Goal: Task Accomplishment & Management: Use online tool/utility

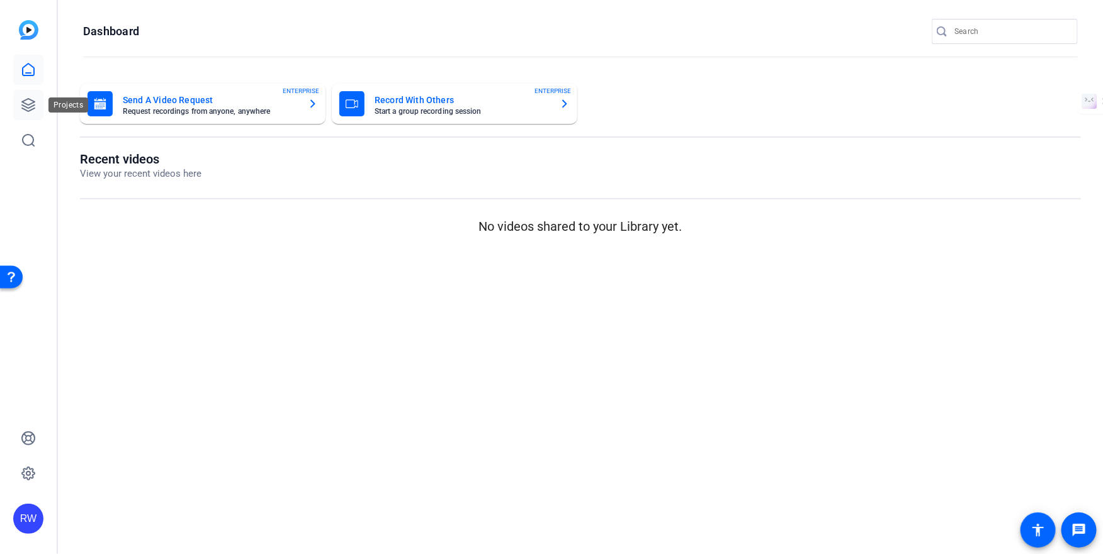
click at [25, 115] on link at bounding box center [28, 105] width 30 height 30
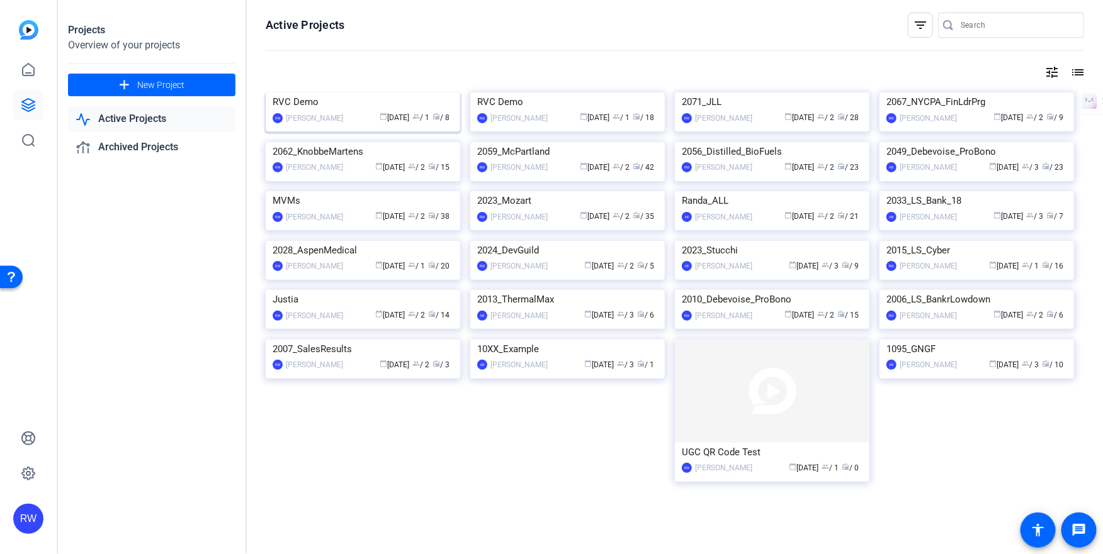
click at [354, 93] on img at bounding box center [363, 93] width 194 height 0
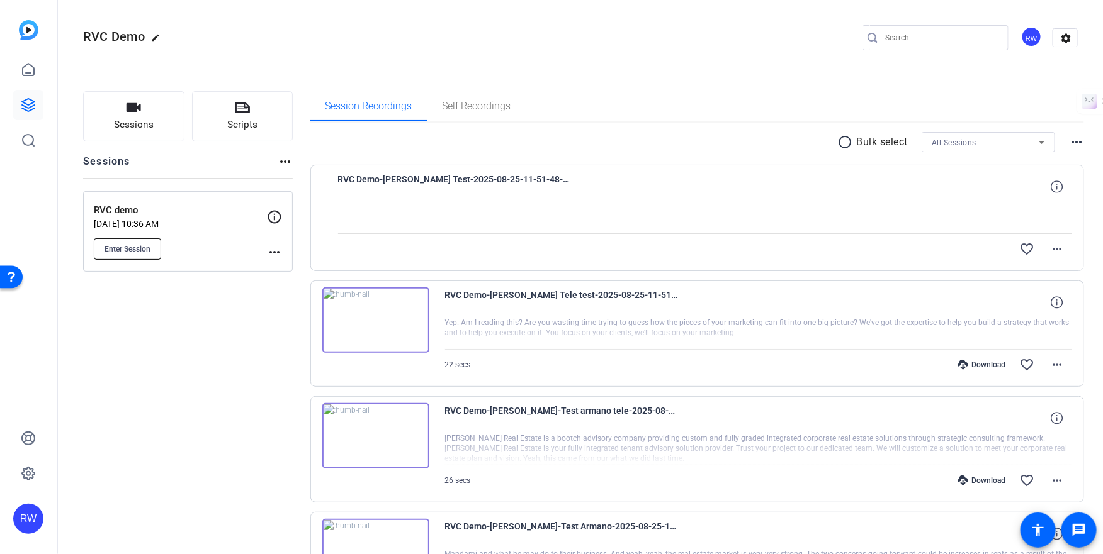
click at [124, 247] on span "Enter Session" at bounding box center [127, 249] width 46 height 10
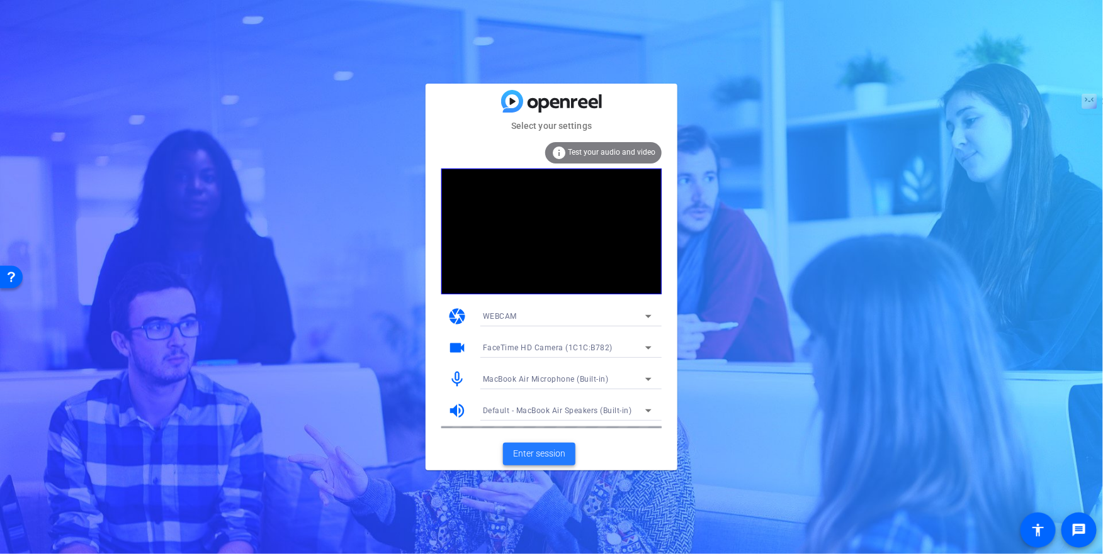
click at [538, 453] on span "Enter session" at bounding box center [539, 453] width 52 height 13
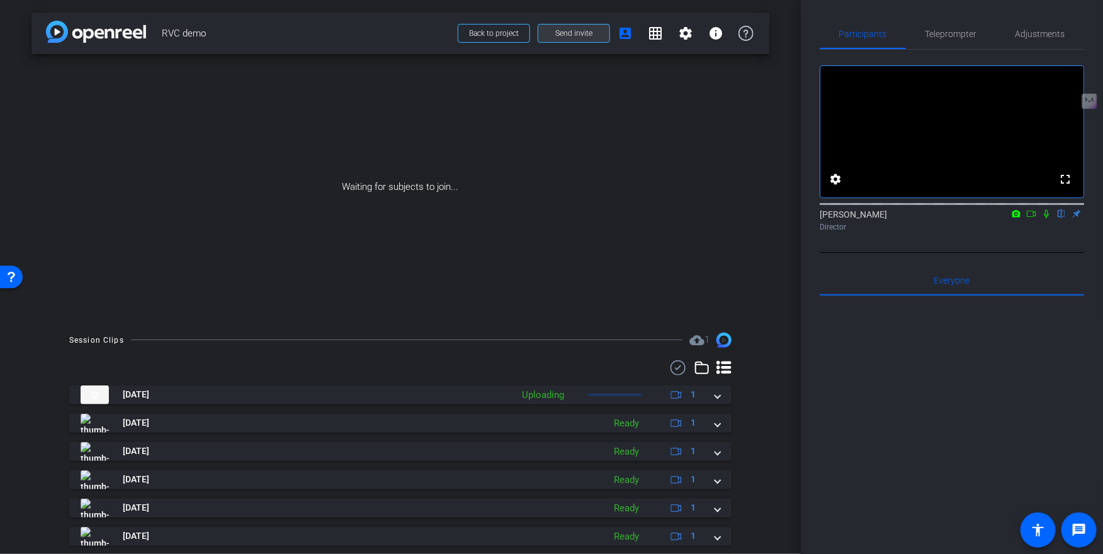
click at [577, 33] on span "Send invite" at bounding box center [573, 33] width 37 height 10
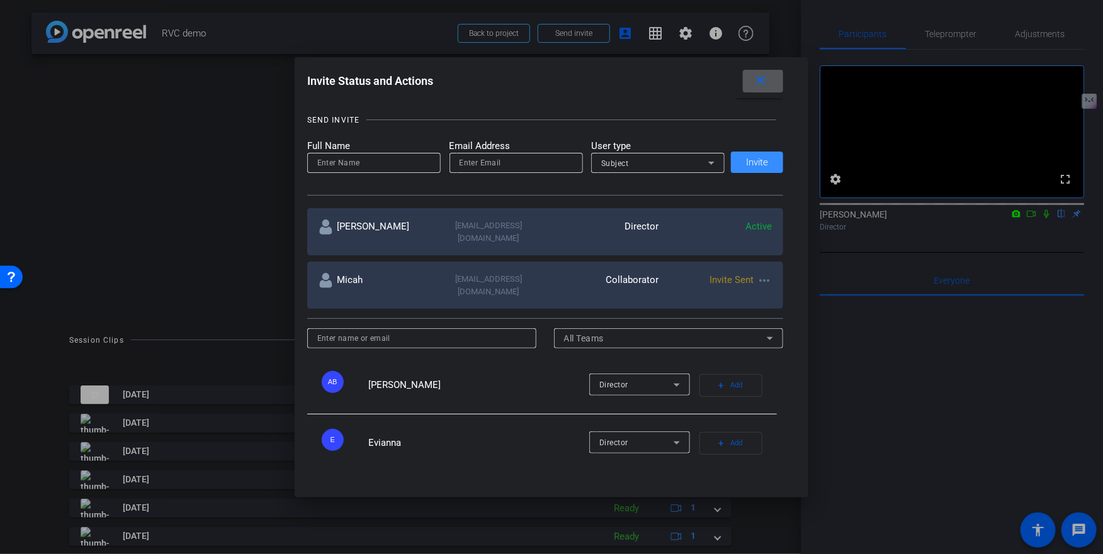
scroll to position [96, 0]
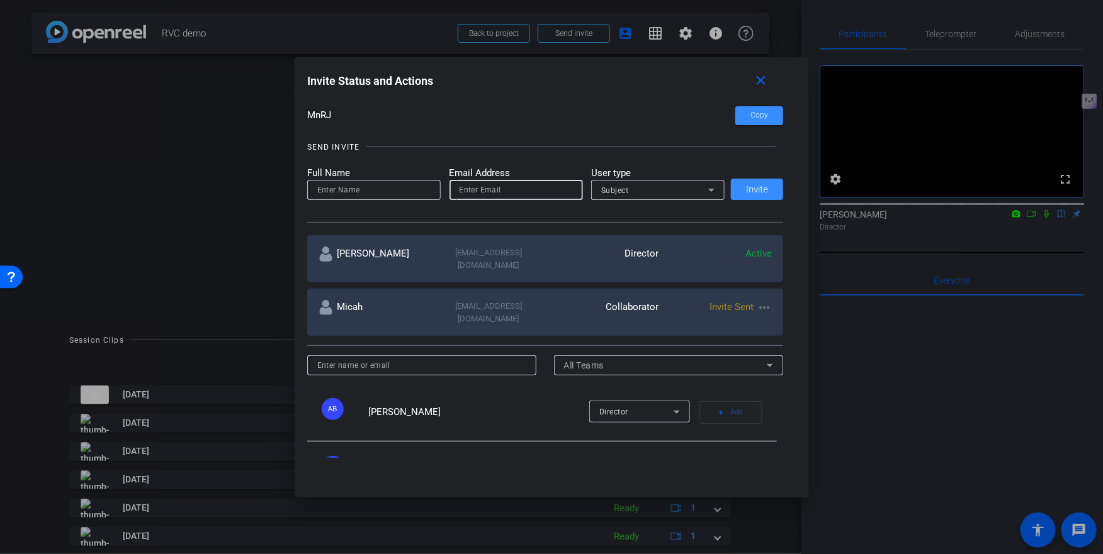
click at [505, 188] on input "email" at bounding box center [515, 190] width 113 height 15
paste input ""Ralph-Birkett, Paula D." <pr2470@cumc.columbia.edu>"
click at [461, 189] on input ""Ralph-Birkett, Paula D." <pr2470@cumc.columbia.edu>" at bounding box center [515, 190] width 113 height 15
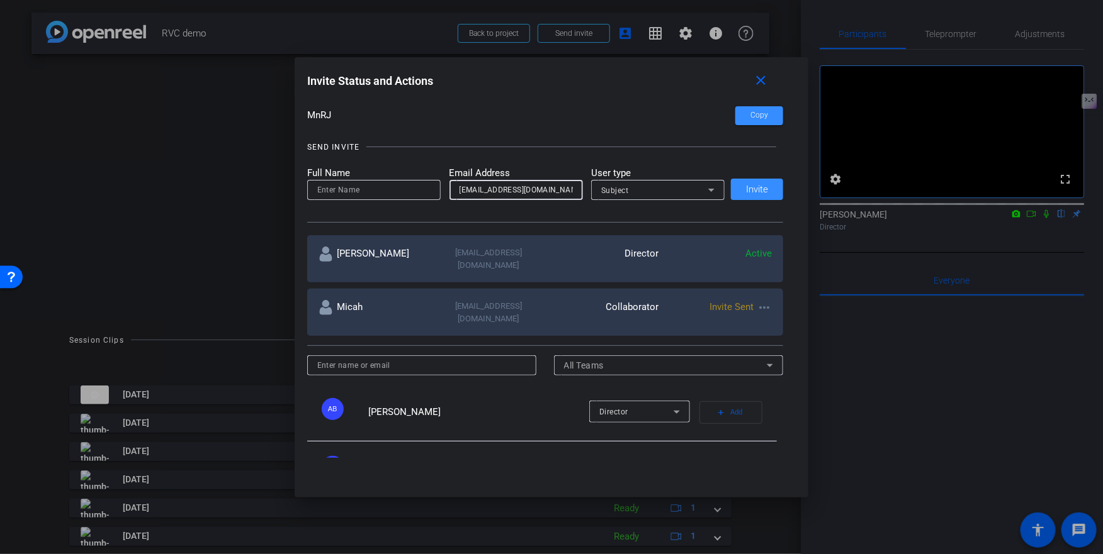
click at [520, 194] on input "pr2470@cumc.columbia.edu>" at bounding box center [515, 190] width 113 height 15
type input "pr2470@cumc.columbia.edu"
click at [400, 193] on input at bounding box center [373, 190] width 113 height 15
type input "Paula"
click at [660, 192] on div "Subject" at bounding box center [654, 191] width 107 height 16
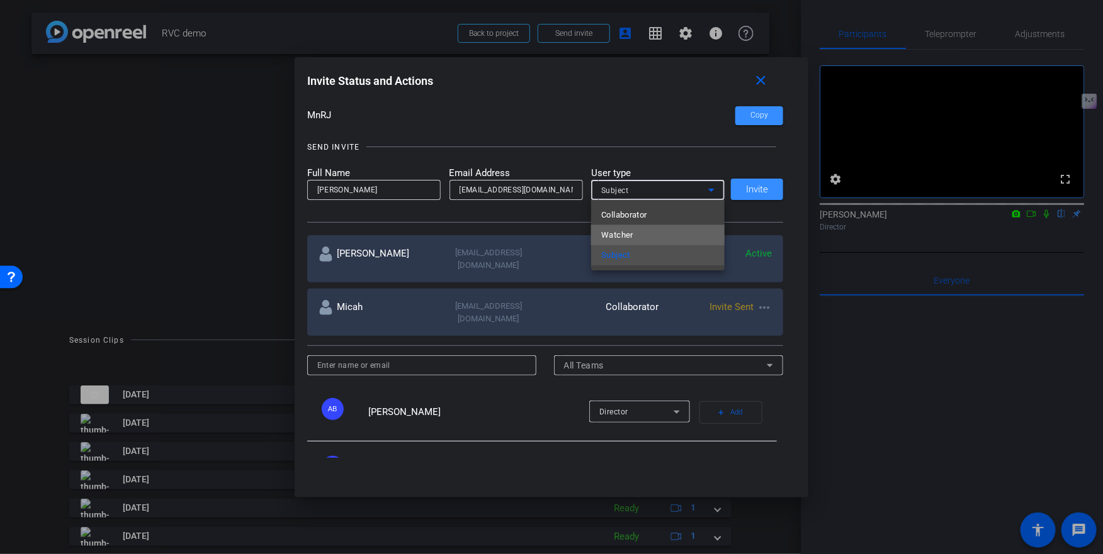
click at [646, 232] on mat-option "Watcher" at bounding box center [657, 235] width 133 height 20
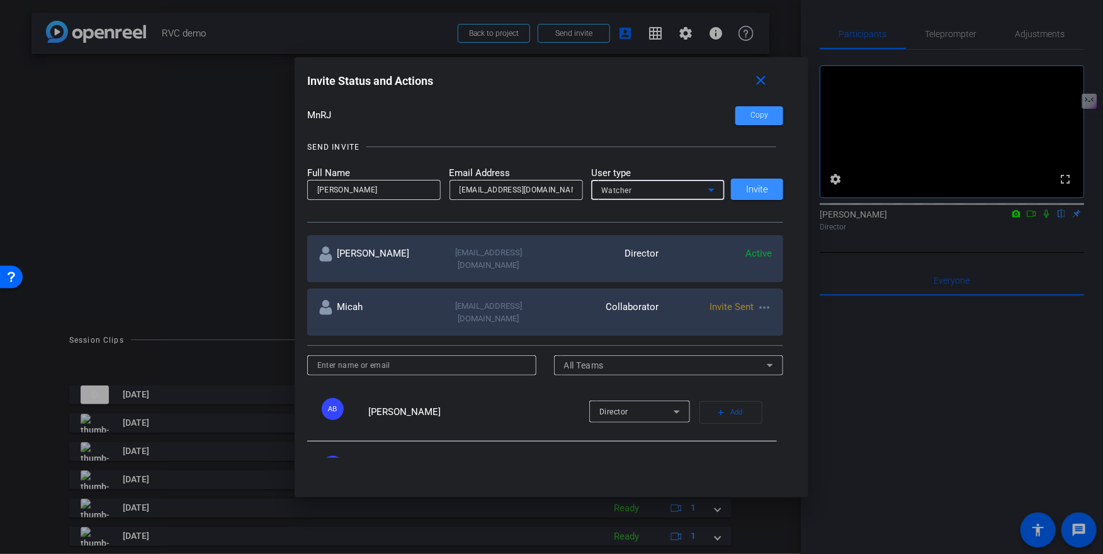
click at [548, 186] on input "pr2470@cumc.columbia.edu" at bounding box center [515, 190] width 113 height 15
click at [765, 188] on span "Invite" at bounding box center [757, 189] width 22 height 9
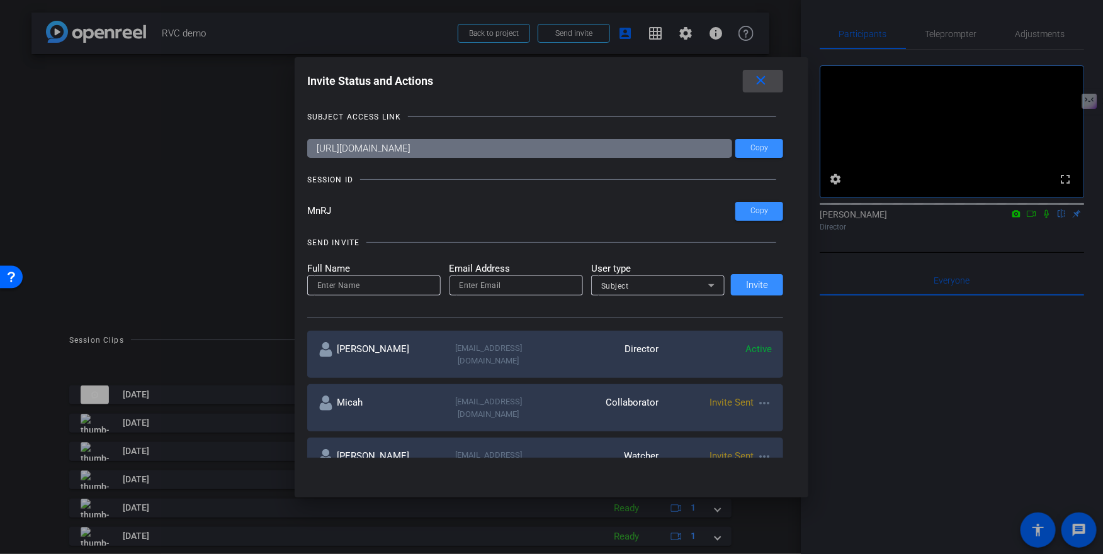
click at [763, 79] on mat-icon "close" at bounding box center [761, 81] width 16 height 16
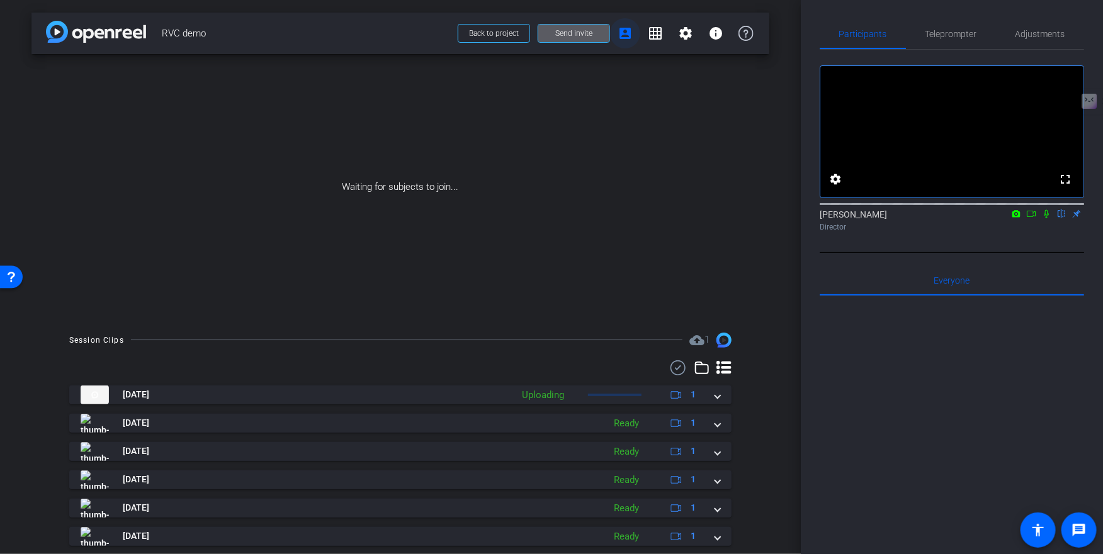
click at [627, 35] on mat-icon "account_box" at bounding box center [624, 33] width 15 height 15
click at [505, 27] on span at bounding box center [493, 33] width 71 height 30
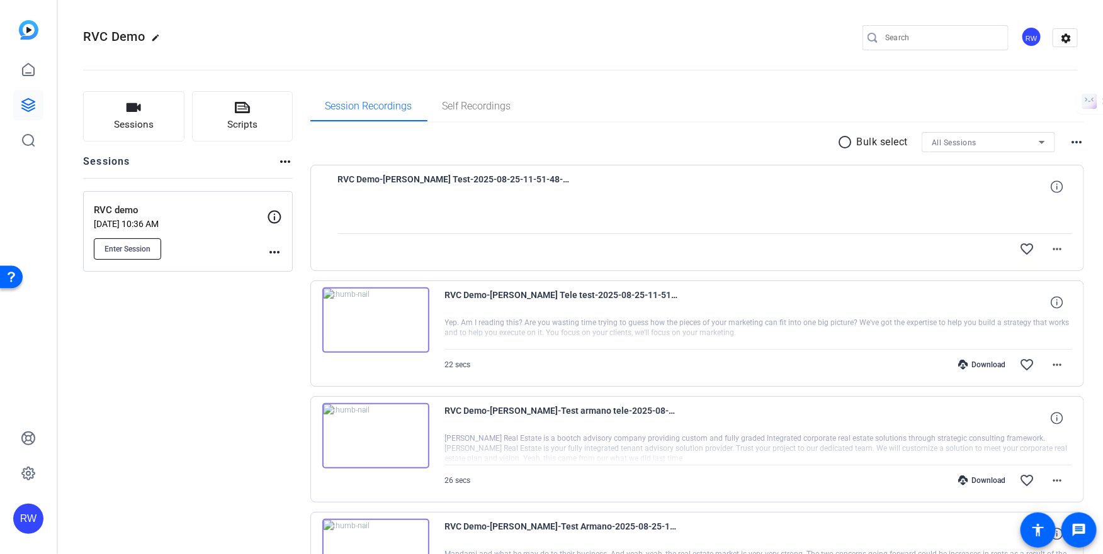
click at [134, 246] on span "Enter Session" at bounding box center [127, 249] width 46 height 10
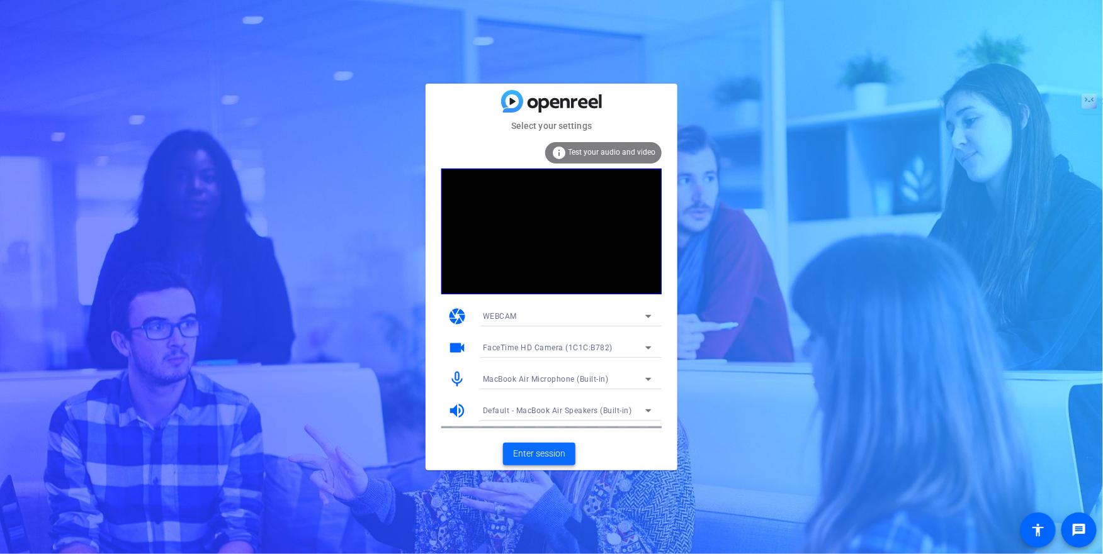
click at [548, 452] on span "Enter session" at bounding box center [539, 453] width 52 height 13
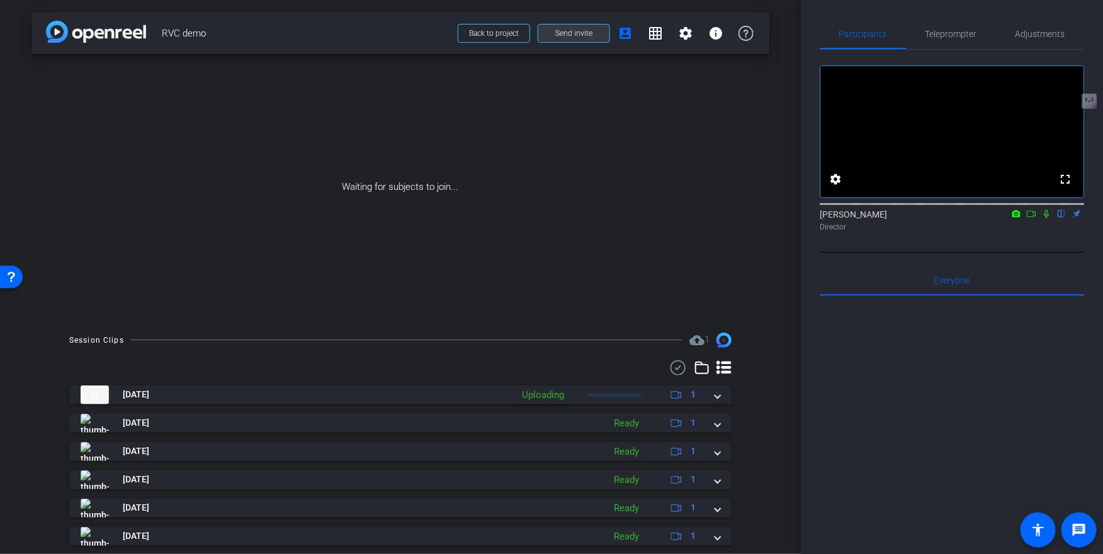
click at [592, 33] on button "Send invite" at bounding box center [573, 33] width 72 height 19
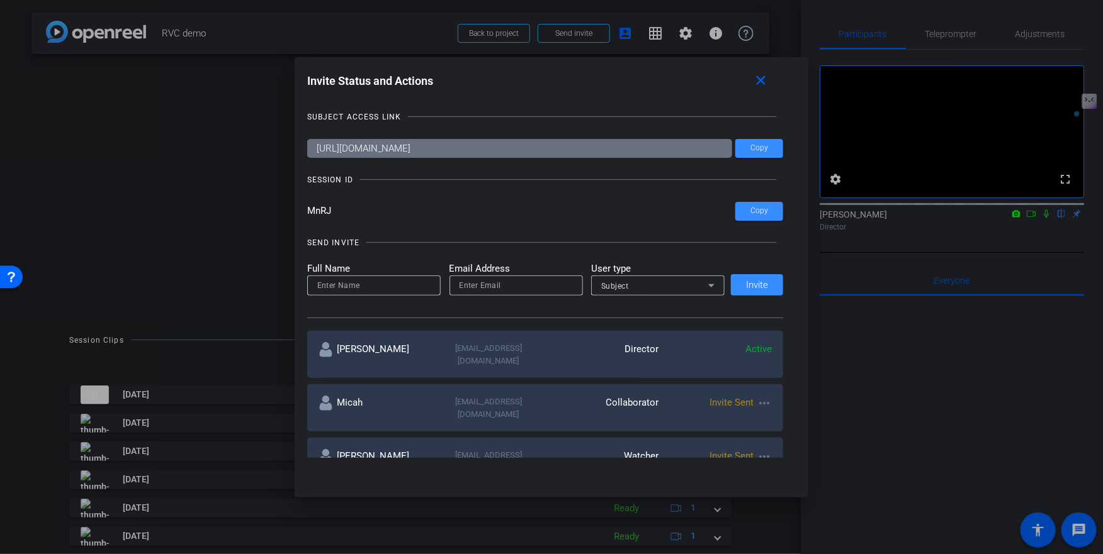
drag, startPoint x: 347, startPoint y: 220, endPoint x: 305, endPoint y: 209, distance: 43.5
click at [305, 209] on div "Invite Status and Actions close SUBJECT ACCESS LINK https://capture.openreel.co…" at bounding box center [552, 264] width 514 height 414
click at [762, 77] on mat-icon "close" at bounding box center [761, 81] width 16 height 16
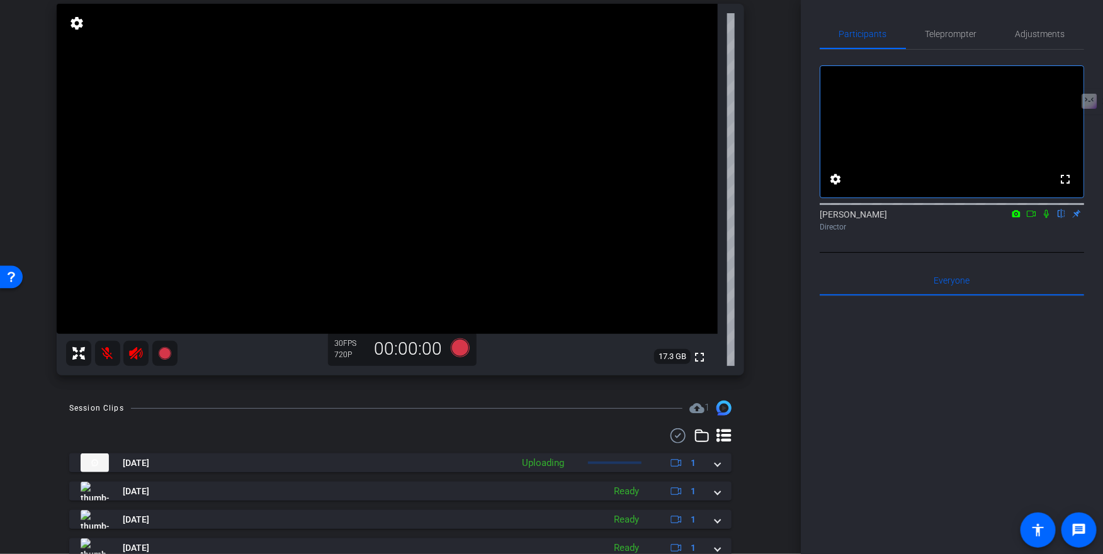
scroll to position [26, 0]
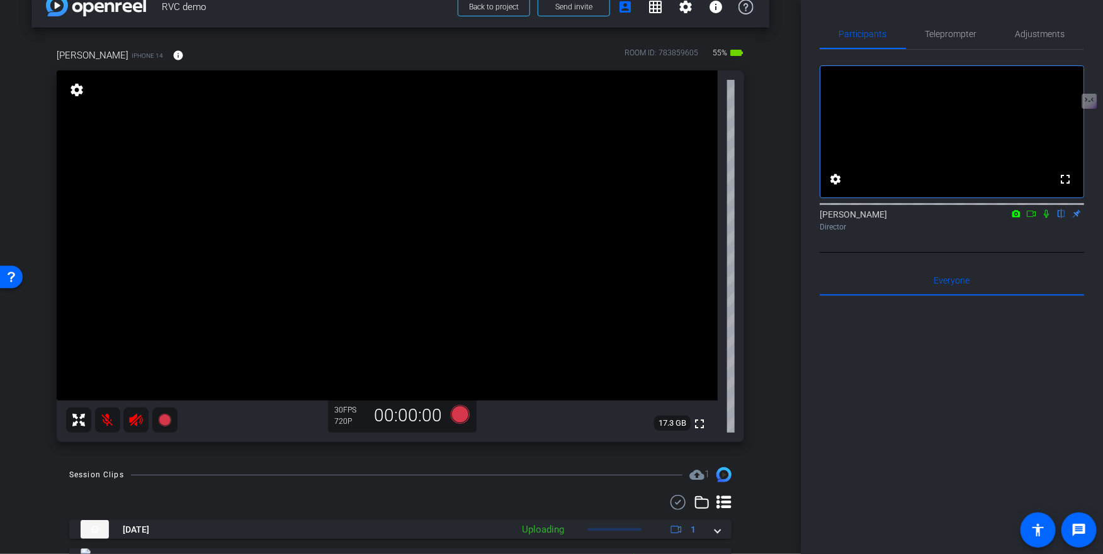
click at [104, 419] on mat-icon at bounding box center [107, 420] width 25 height 25
click at [131, 421] on icon at bounding box center [135, 420] width 13 height 13
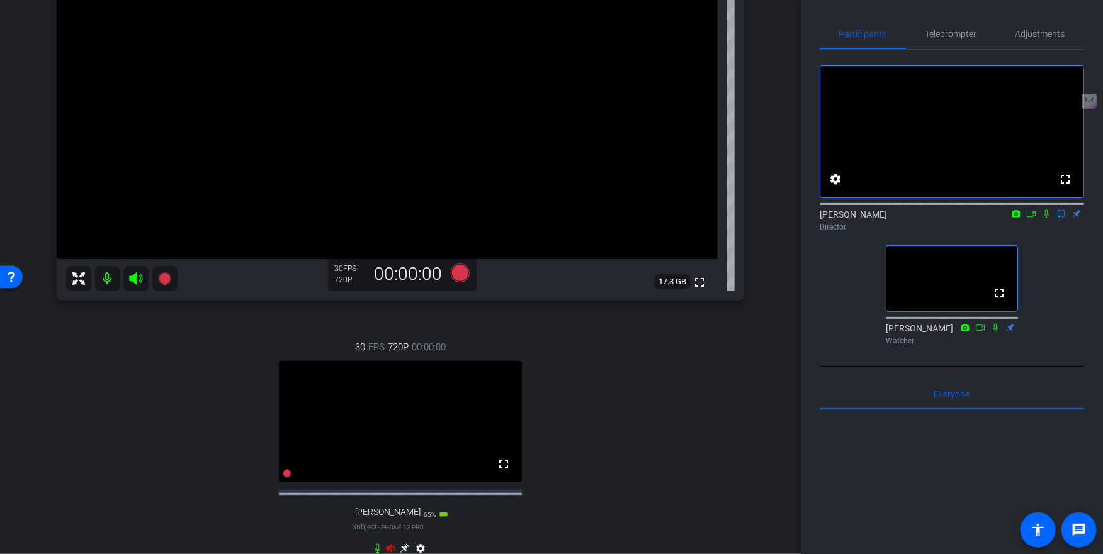
scroll to position [170, 0]
click at [1036, 31] on span "Adjustments" at bounding box center [1040, 34] width 50 height 9
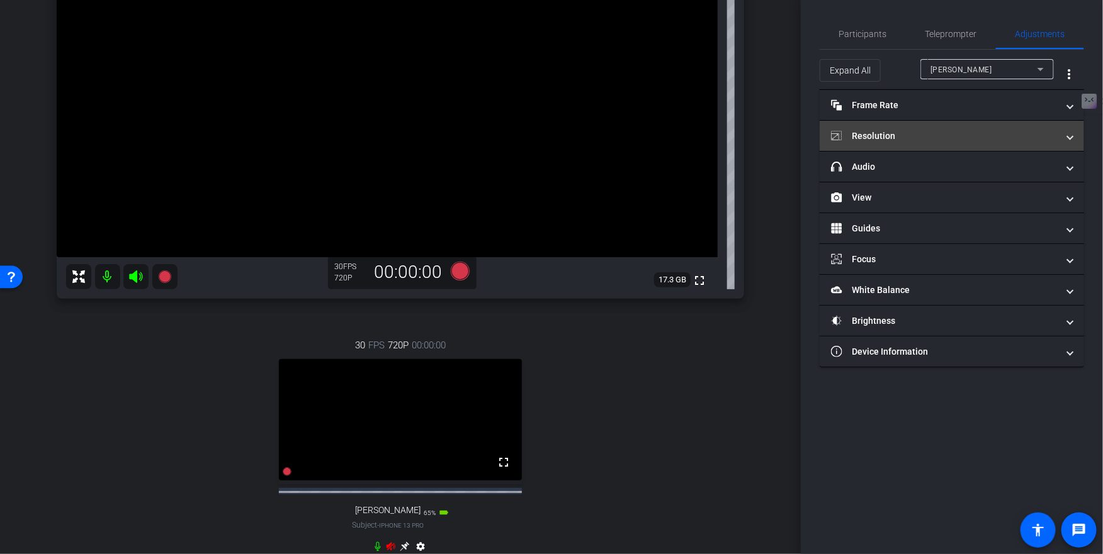
click at [937, 137] on mat-panel-title "Resolution" at bounding box center [944, 136] width 227 height 13
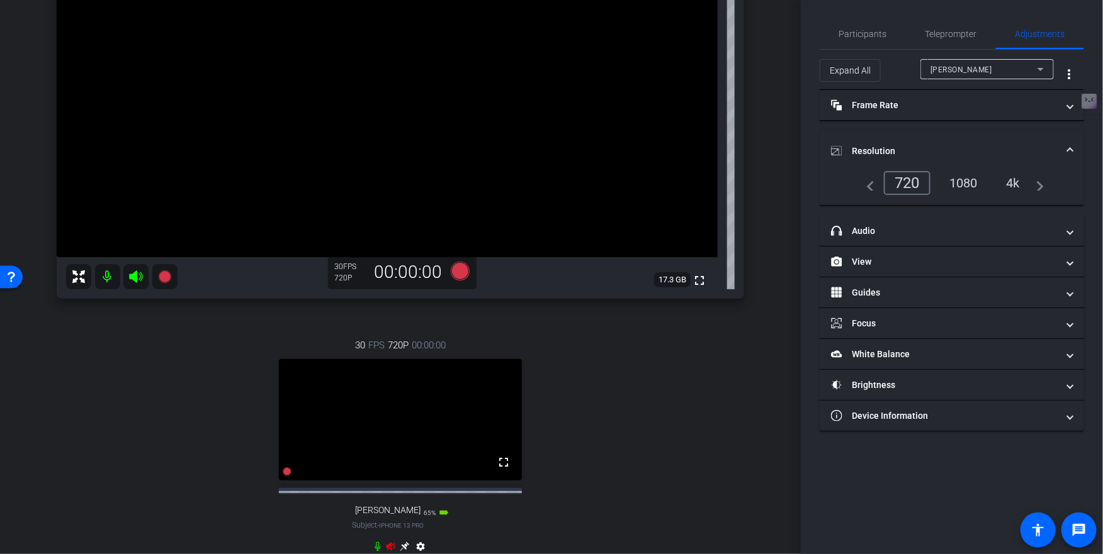
click at [1013, 185] on div "4k" at bounding box center [1012, 182] width 33 height 21
click at [506, 420] on video at bounding box center [400, 419] width 243 height 121
click at [452, 390] on video at bounding box center [400, 419] width 243 height 121
click at [486, 385] on video at bounding box center [400, 419] width 243 height 121
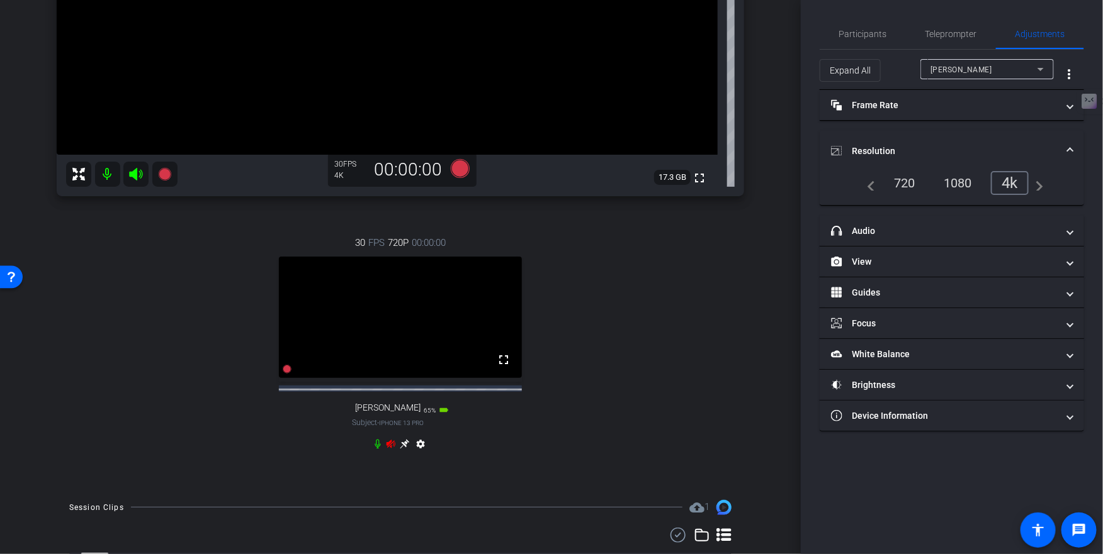
scroll to position [296, 0]
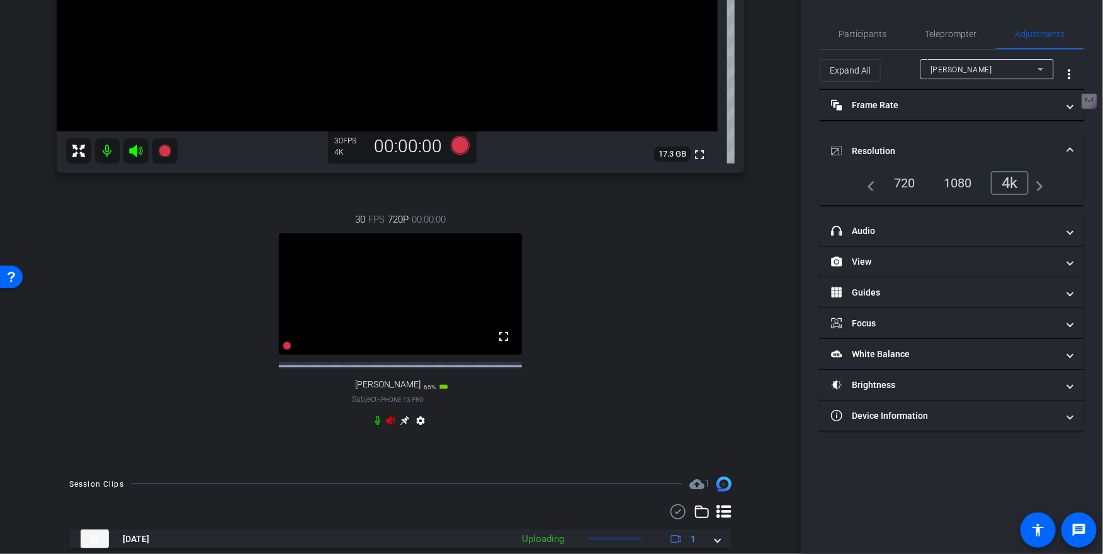
click at [390, 425] on icon at bounding box center [390, 421] width 9 height 8
click at [406, 425] on icon at bounding box center [404, 420] width 9 height 9
click at [976, 70] on span "Abby Melican" at bounding box center [961, 69] width 62 height 9
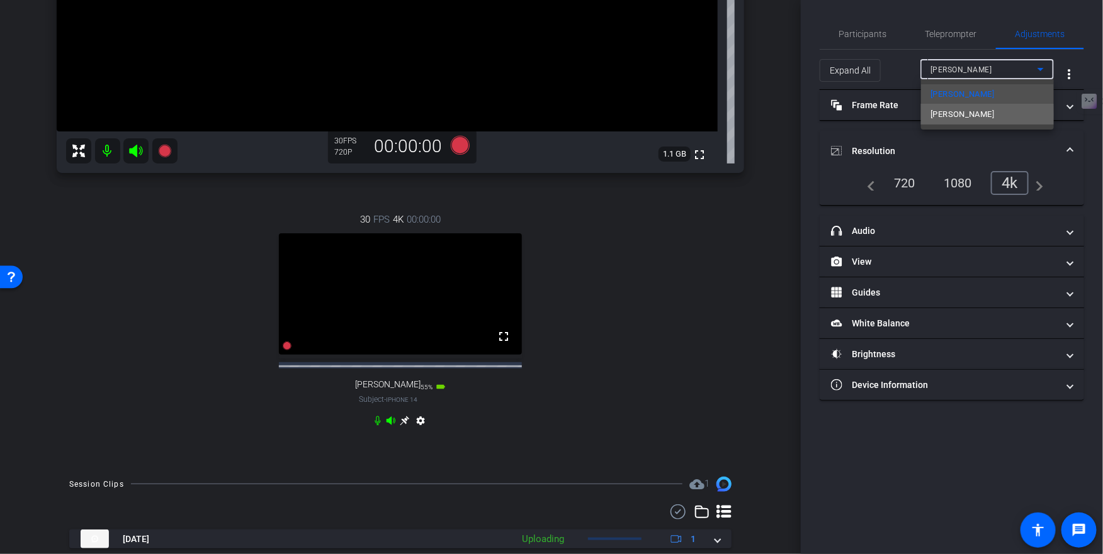
click at [959, 115] on mat-option "Sophie" at bounding box center [987, 114] width 133 height 20
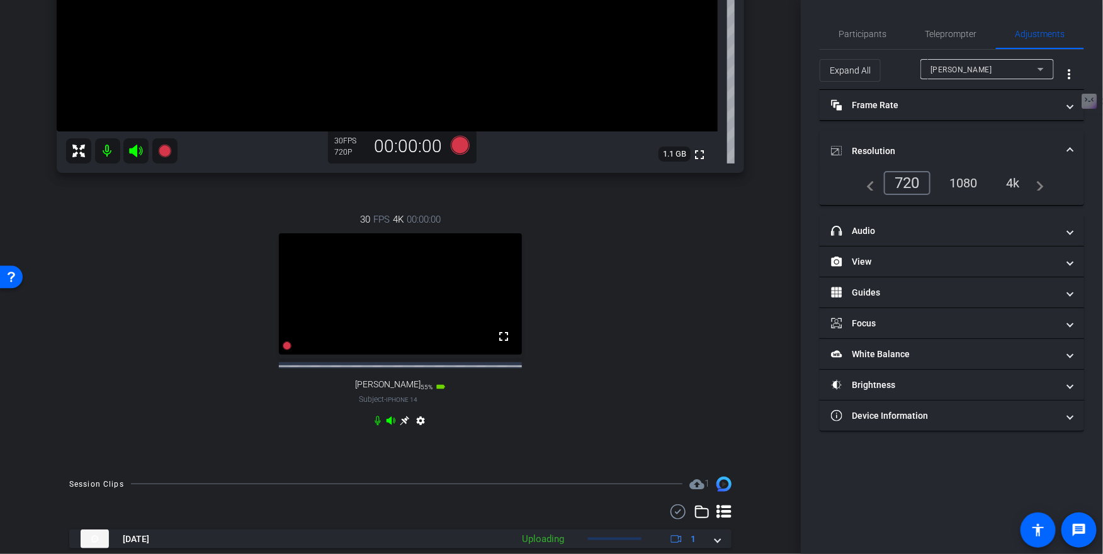
click at [1012, 183] on div "4k" at bounding box center [1012, 182] width 33 height 21
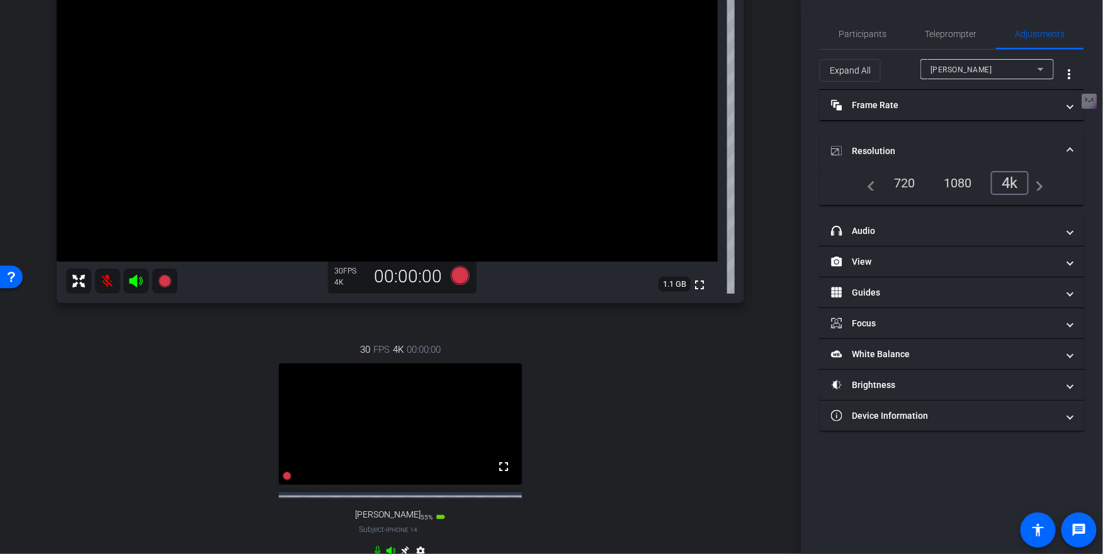
scroll to position [164, 0]
click at [114, 284] on mat-icon at bounding box center [107, 282] width 25 height 25
click at [106, 281] on mat-icon at bounding box center [107, 282] width 25 height 25
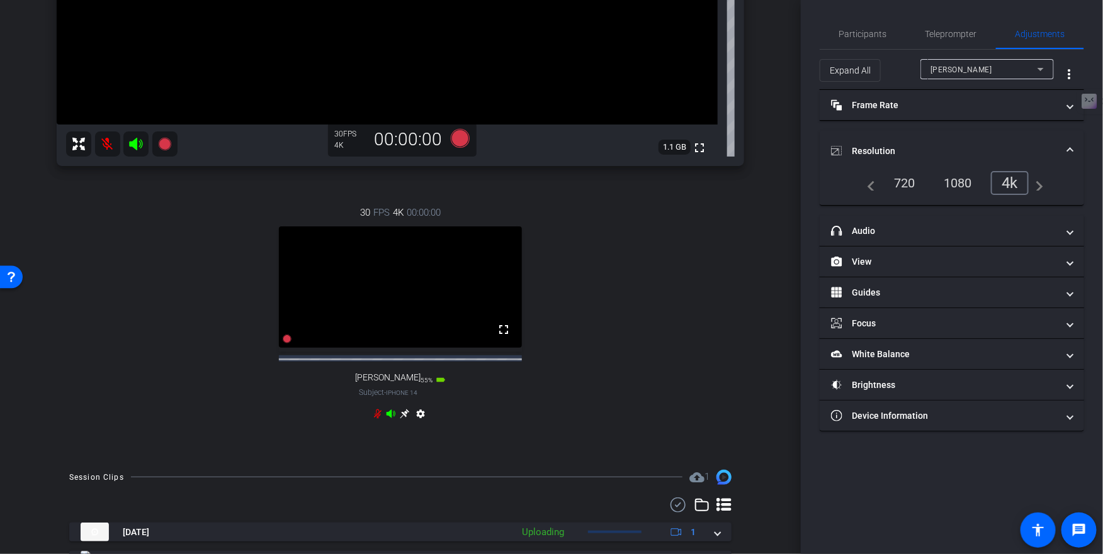
scroll to position [303, 0]
click at [376, 419] on icon at bounding box center [378, 413] width 10 height 10
click at [109, 143] on mat-icon at bounding box center [107, 143] width 25 height 25
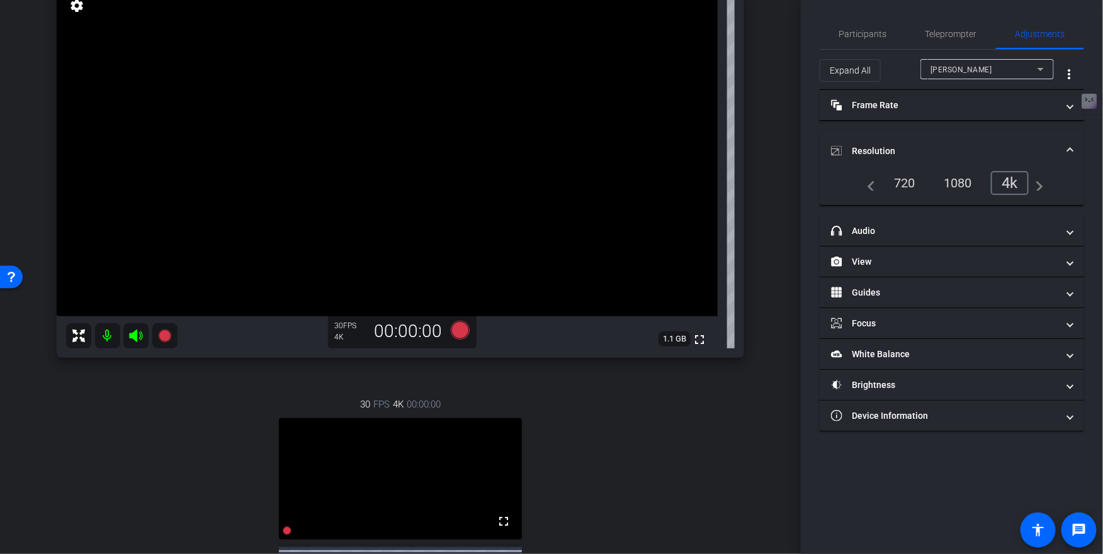
scroll to position [110, 0]
click at [462, 332] on icon at bounding box center [460, 331] width 19 height 19
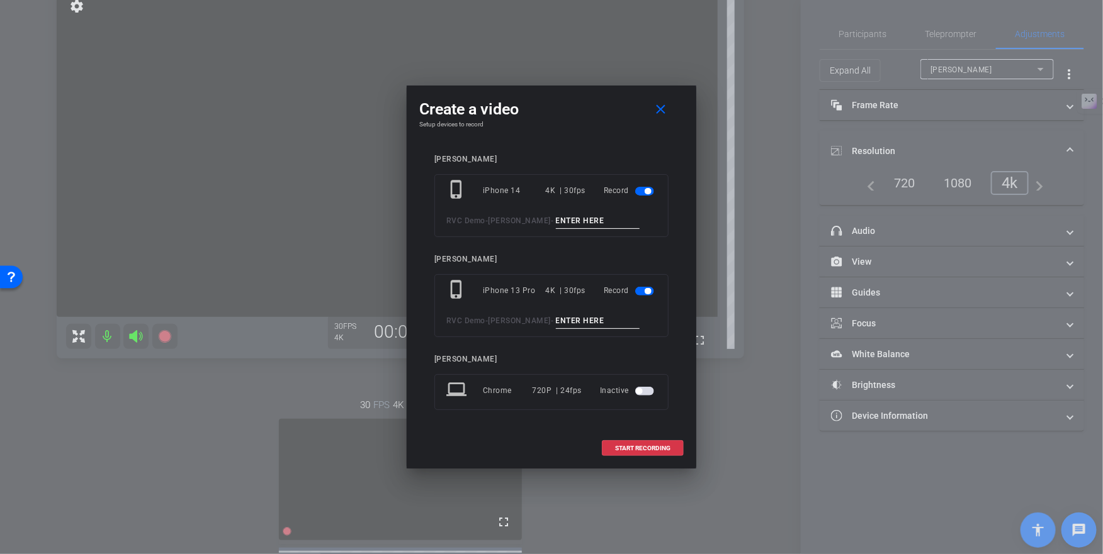
click at [578, 218] on input at bounding box center [598, 221] width 84 height 16
type input "Test 1"
click at [556, 321] on input at bounding box center [598, 321] width 84 height 16
type input "Test 1"
click at [631, 446] on span "START RECORDING" at bounding box center [642, 449] width 55 height 6
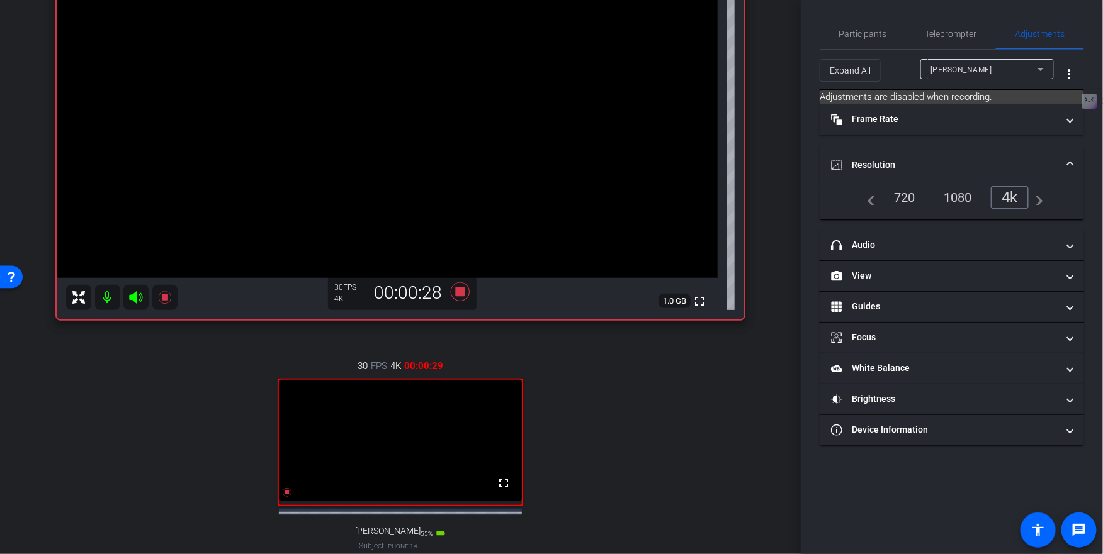
scroll to position [150, 0]
drag, startPoint x: 458, startPoint y: 289, endPoint x: 618, endPoint y: 373, distance: 181.3
click at [618, 373] on div "Sophie iPhone 13 Pro info ROOM ID: 783859605 65% battery_std fullscreen setting…" at bounding box center [400, 257] width 738 height 706
click at [458, 289] on icon at bounding box center [460, 291] width 19 height 19
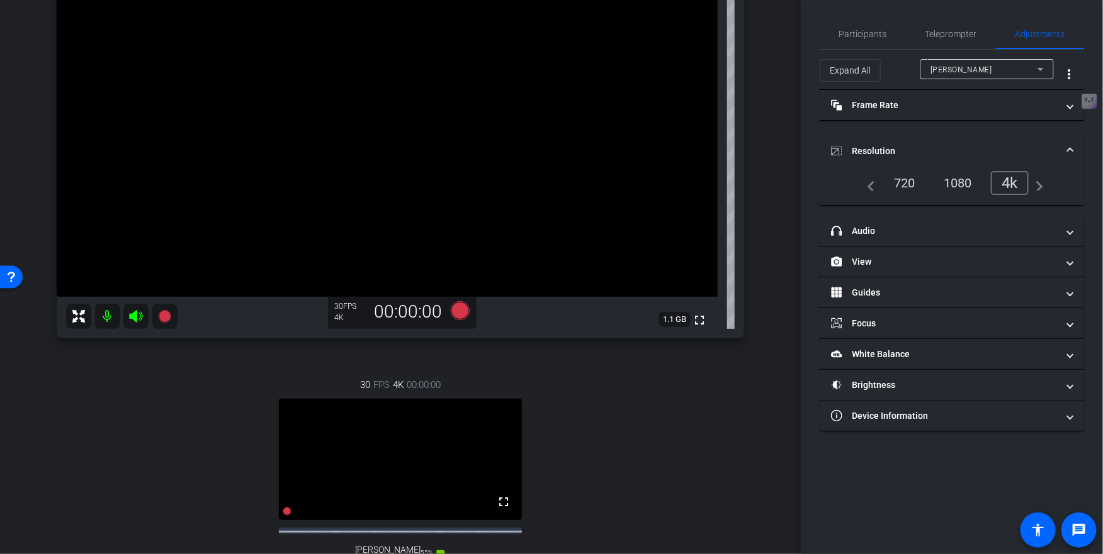
scroll to position [118, 0]
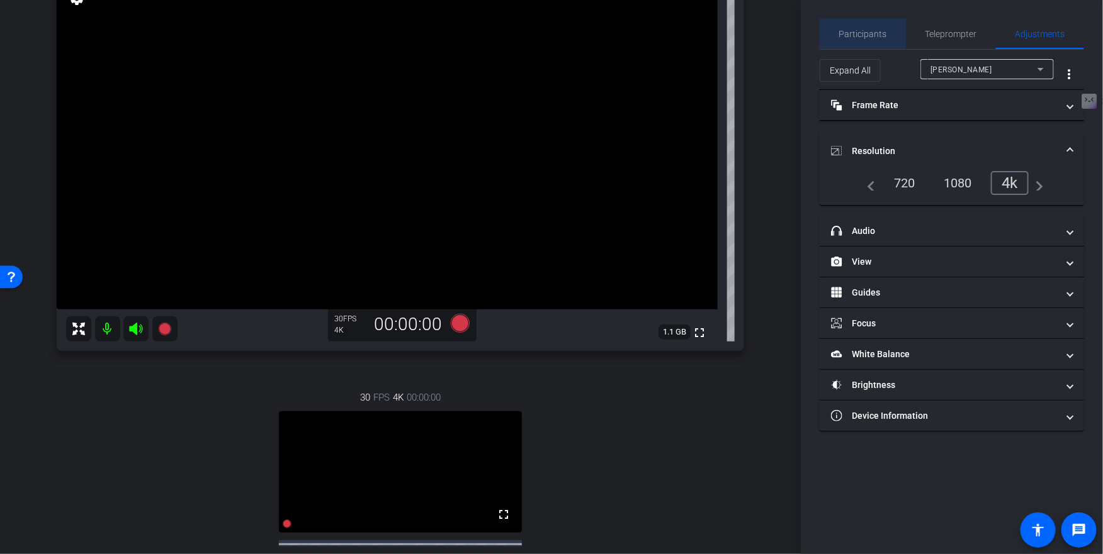
click at [867, 38] on span "Participants" at bounding box center [863, 34] width 48 height 9
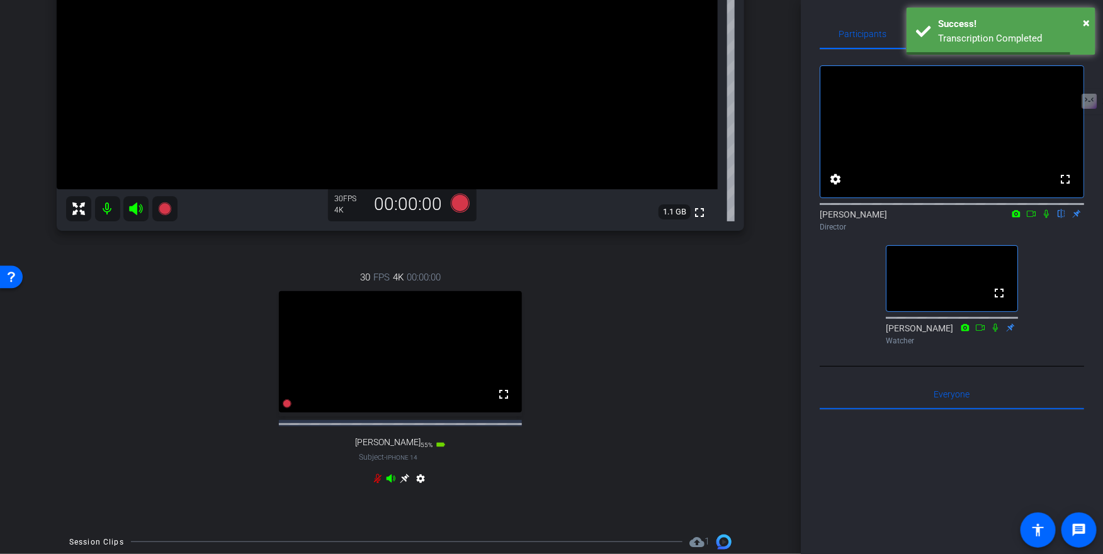
scroll to position [249, 0]
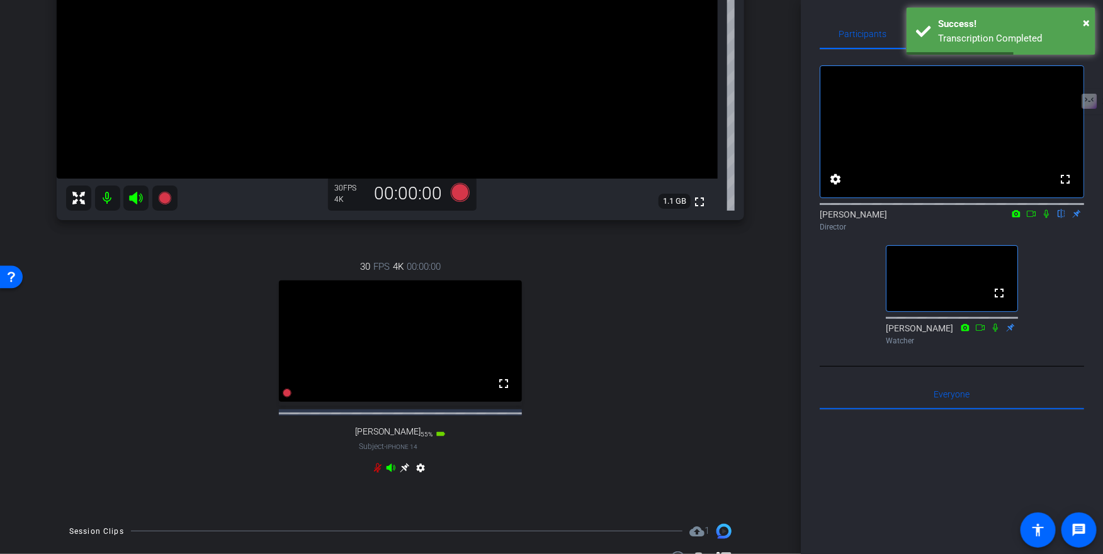
click at [405, 473] on icon at bounding box center [405, 468] width 10 height 10
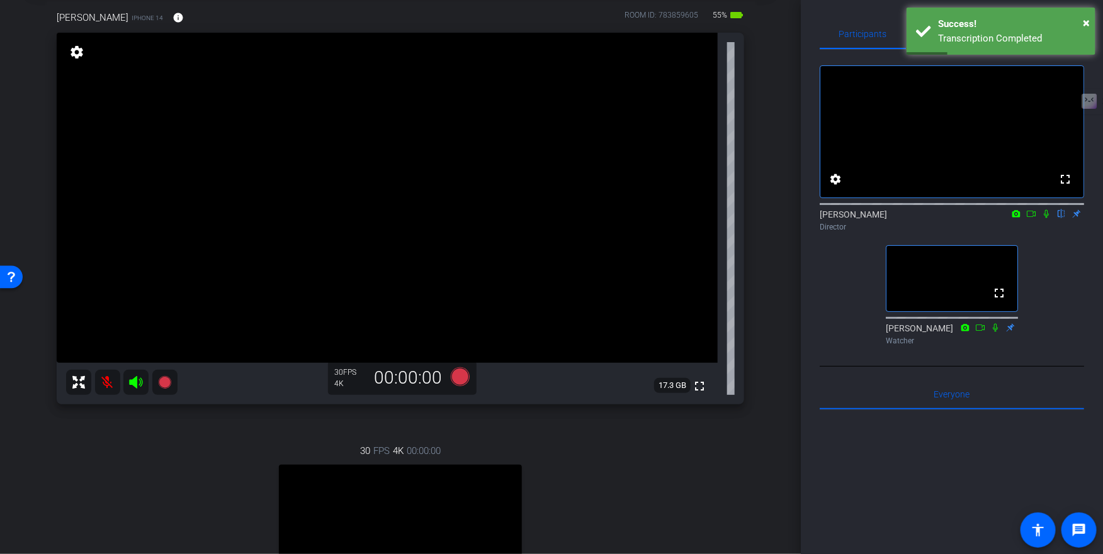
scroll to position [53, 0]
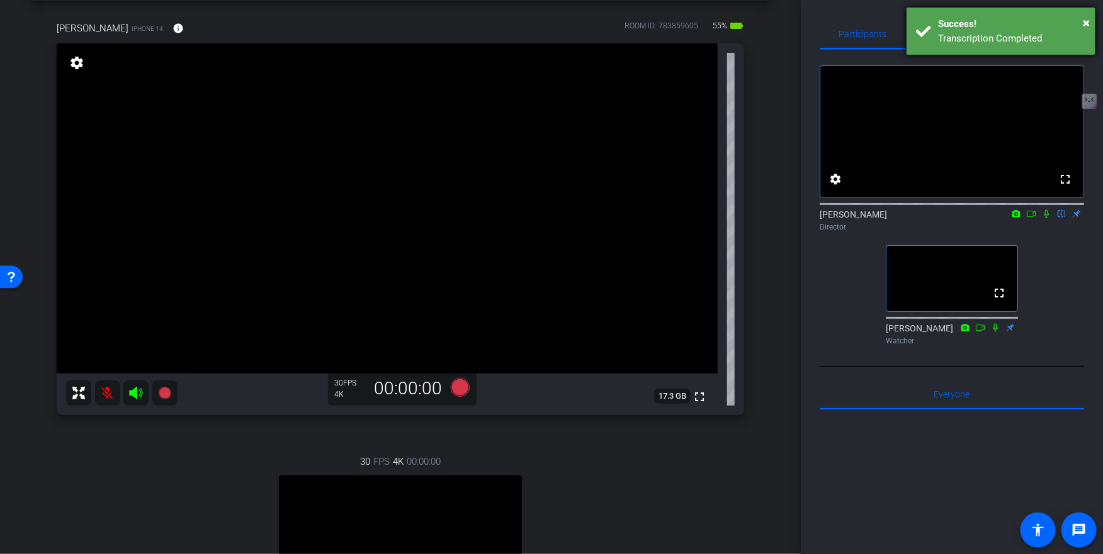
click at [1081, 21] on div "Success!" at bounding box center [1012, 24] width 148 height 14
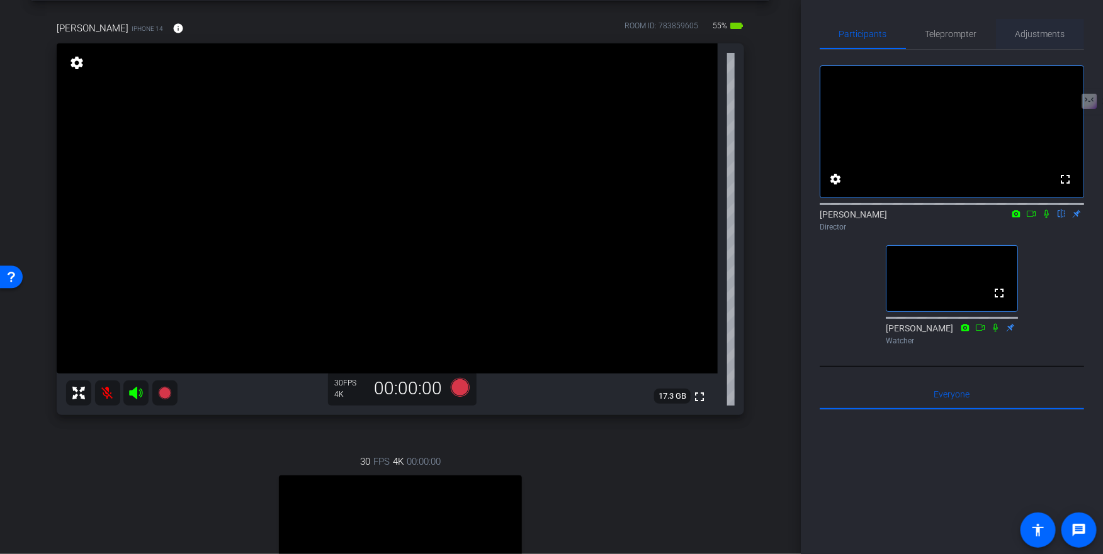
click at [1034, 37] on span "Adjustments" at bounding box center [1040, 34] width 50 height 9
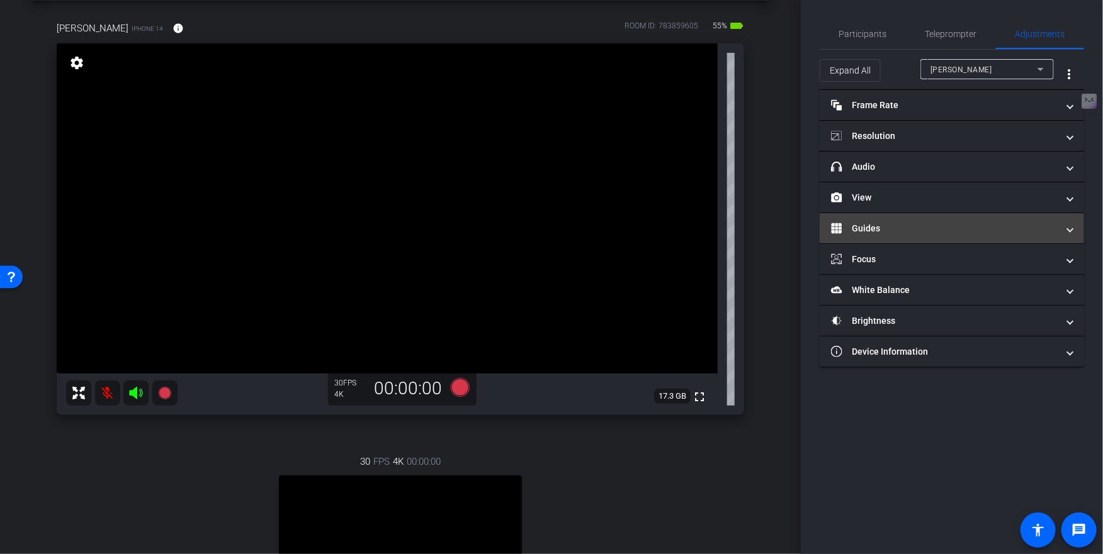
click at [913, 227] on mat-panel-title "Guides" at bounding box center [944, 228] width 227 height 13
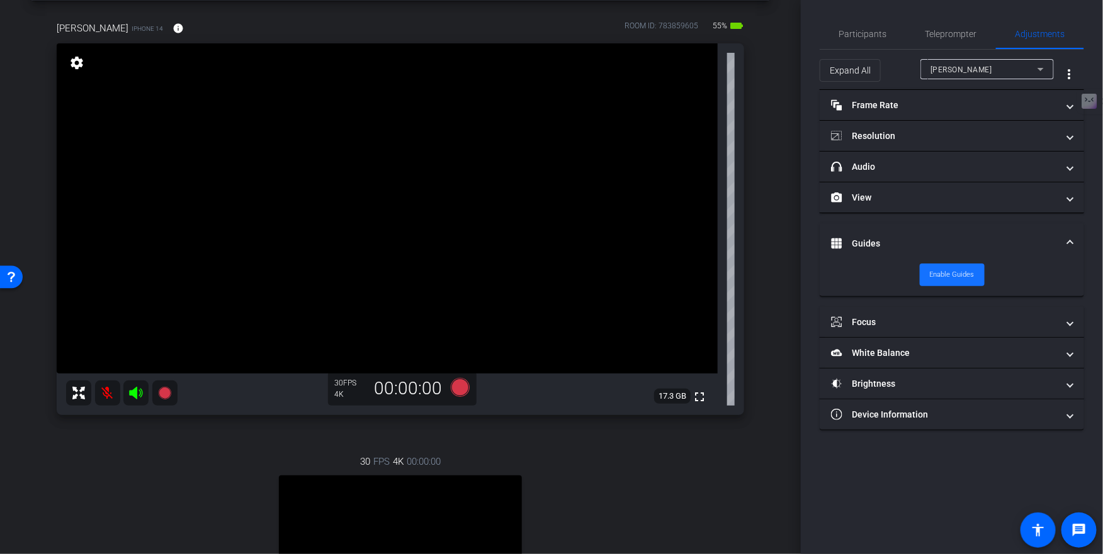
click at [941, 277] on span "Enable Guides" at bounding box center [952, 275] width 45 height 19
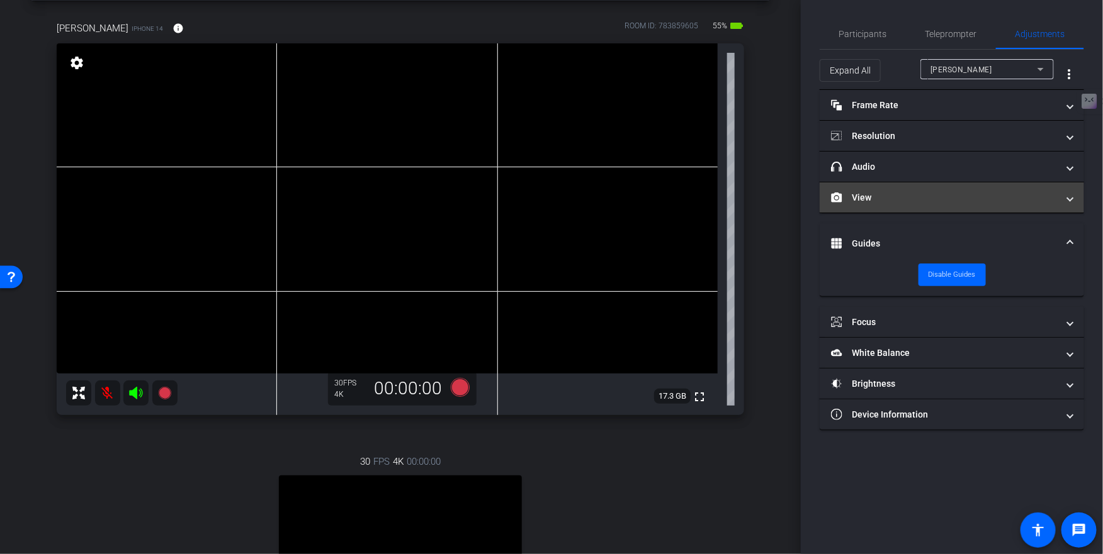
click at [916, 194] on mat-panel-title "View" at bounding box center [944, 197] width 227 height 13
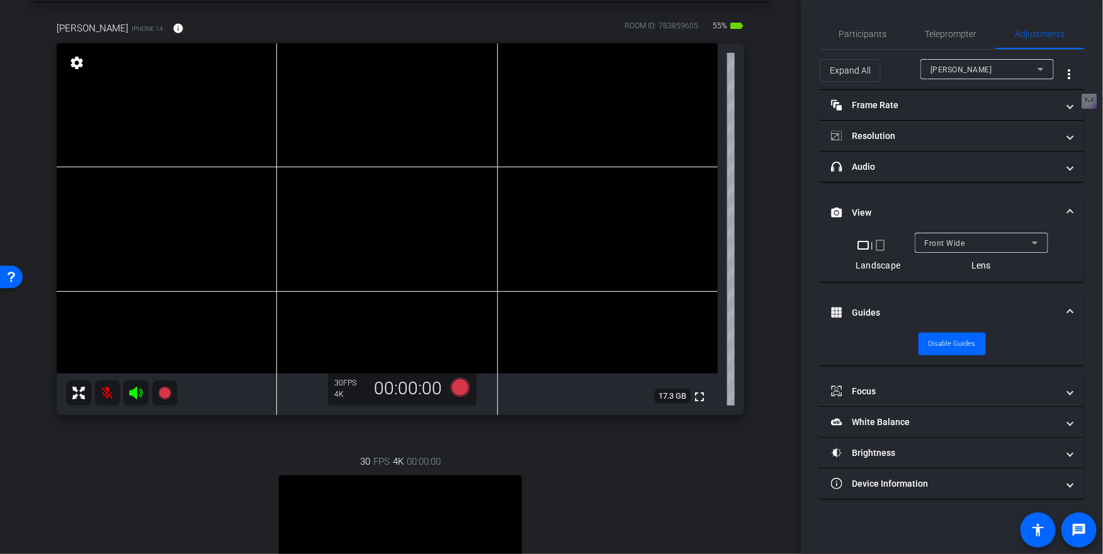
click at [972, 240] on div "Front Wide" at bounding box center [978, 243] width 107 height 16
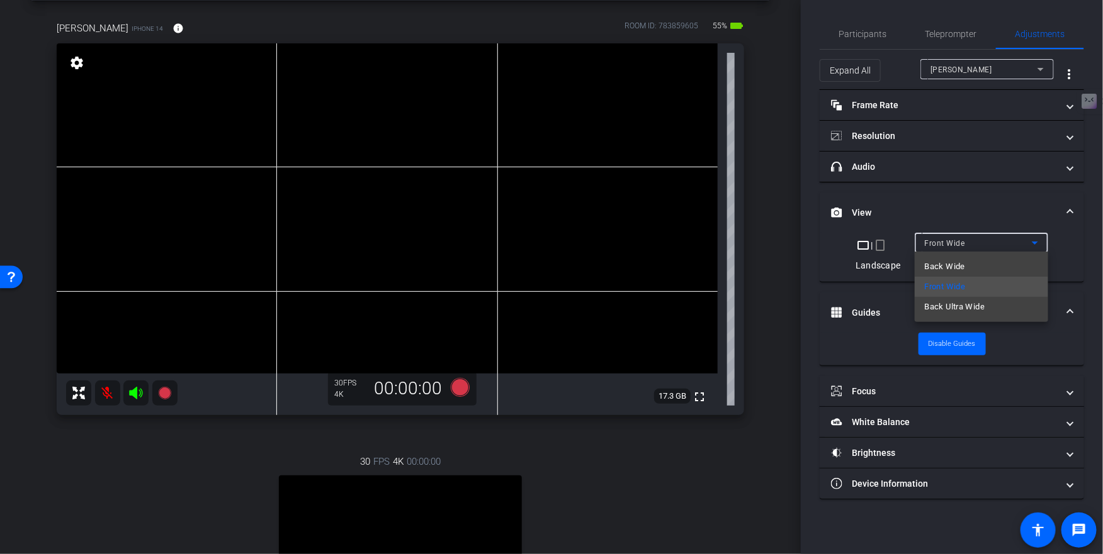
click at [918, 132] on div at bounding box center [551, 277] width 1103 height 554
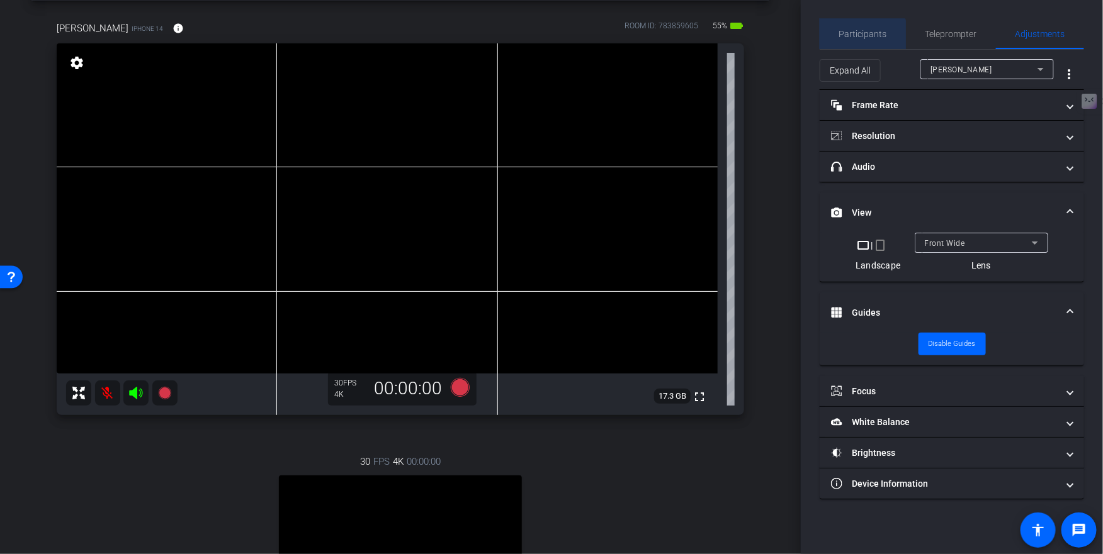
click at [858, 36] on span "Participants" at bounding box center [863, 34] width 48 height 9
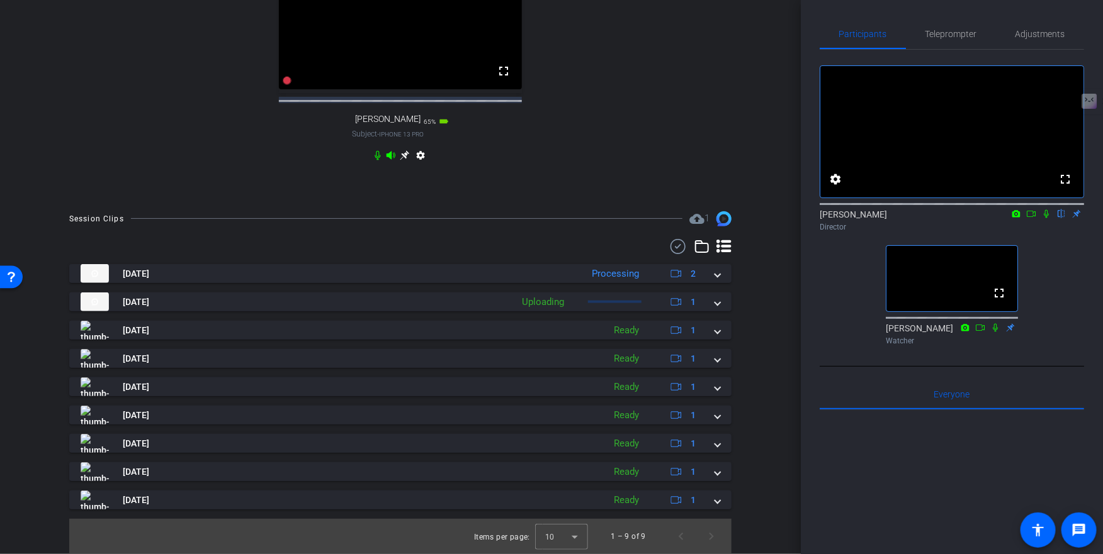
scroll to position [572, 0]
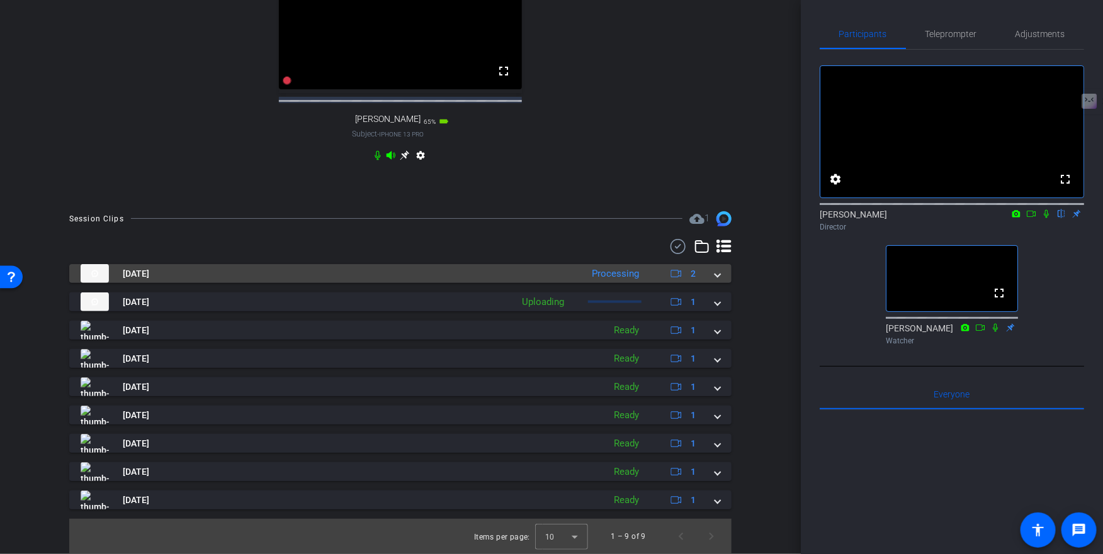
click at [716, 276] on span at bounding box center [717, 273] width 5 height 13
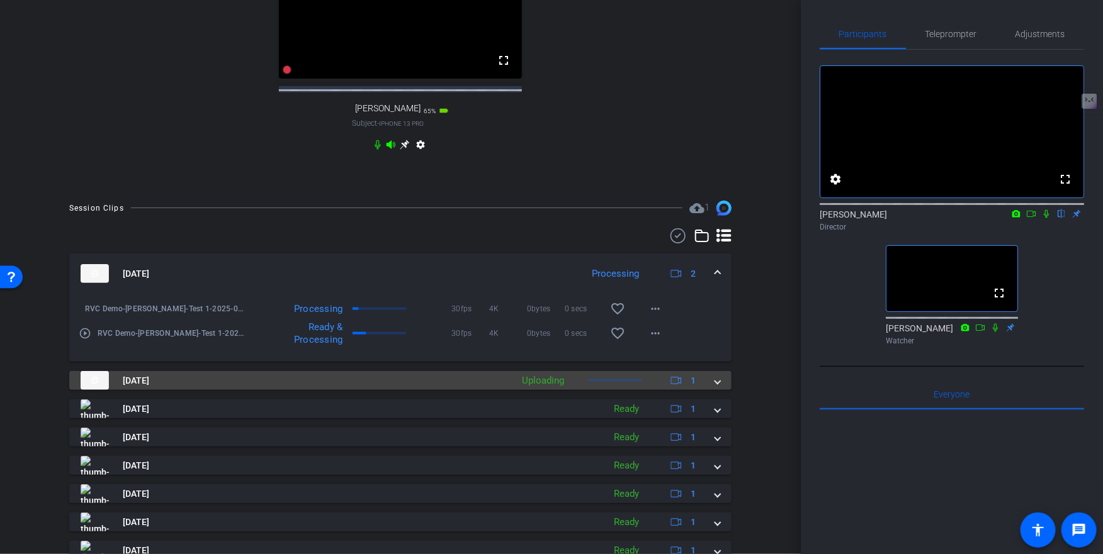
click at [718, 388] on span at bounding box center [717, 380] width 5 height 13
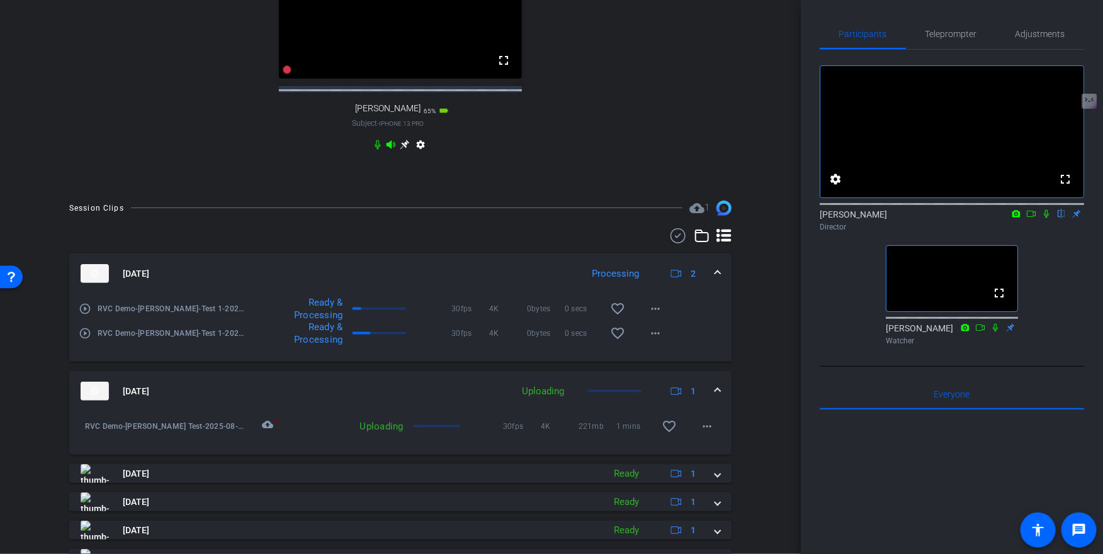
click at [86, 340] on mat-icon "play_circle_outline" at bounding box center [85, 333] width 13 height 13
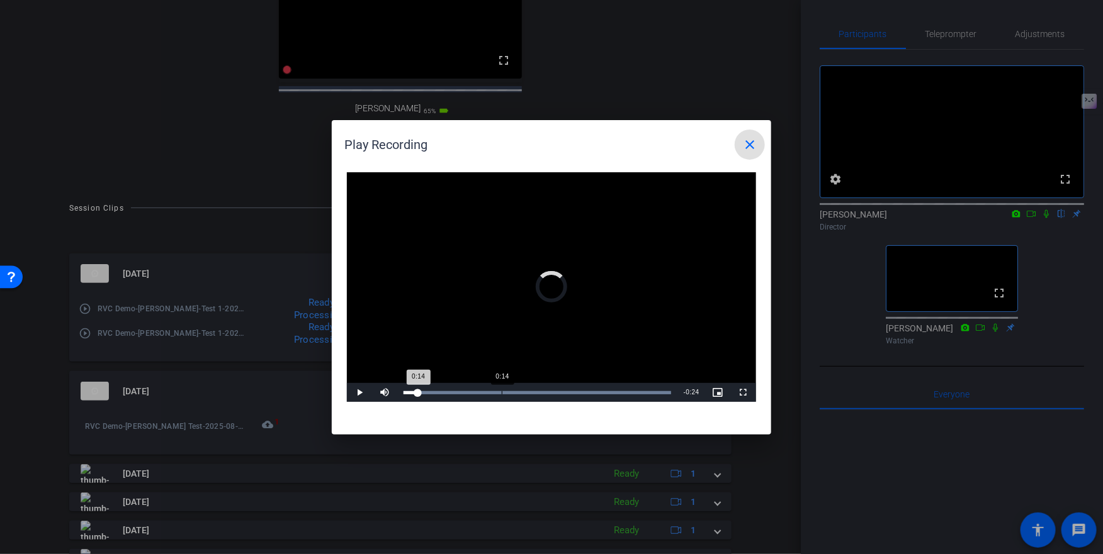
click at [502, 390] on div "Loaded : 100.00% 0:14 0:14" at bounding box center [537, 392] width 280 height 19
click at [749, 146] on mat-icon "close" at bounding box center [749, 144] width 15 height 15
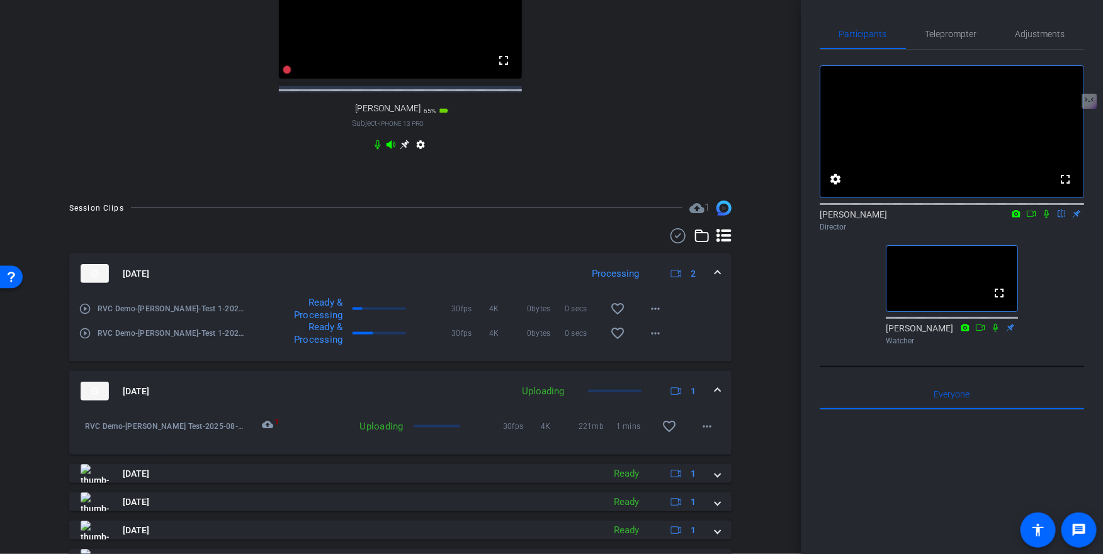
click at [82, 315] on mat-icon "play_circle_outline" at bounding box center [85, 309] width 13 height 13
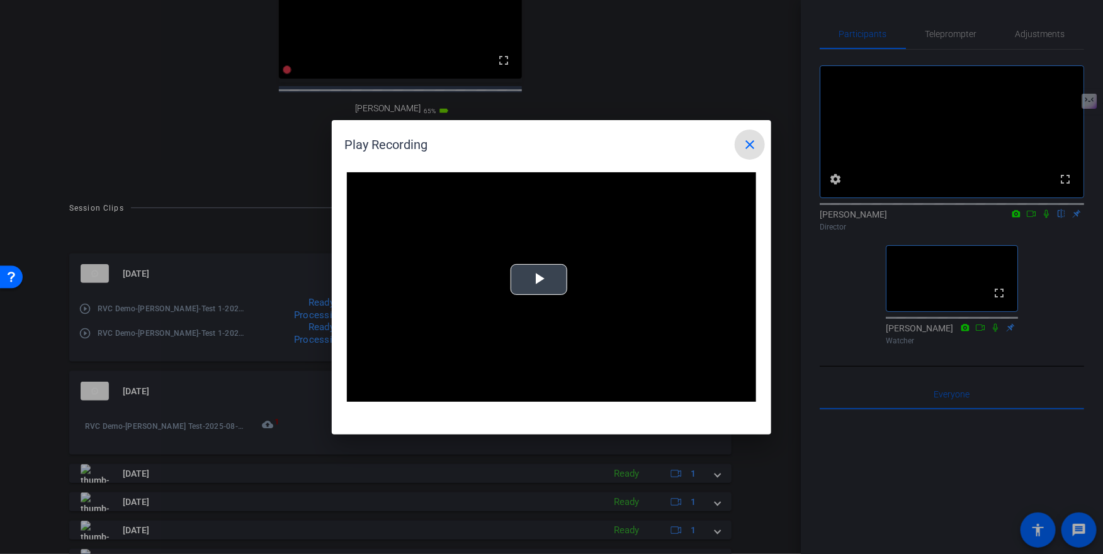
click at [547, 289] on div "Video Player is loading. Play Video Play Mute Current Time 0:00 / Duration -:- …" at bounding box center [551, 287] width 409 height 230
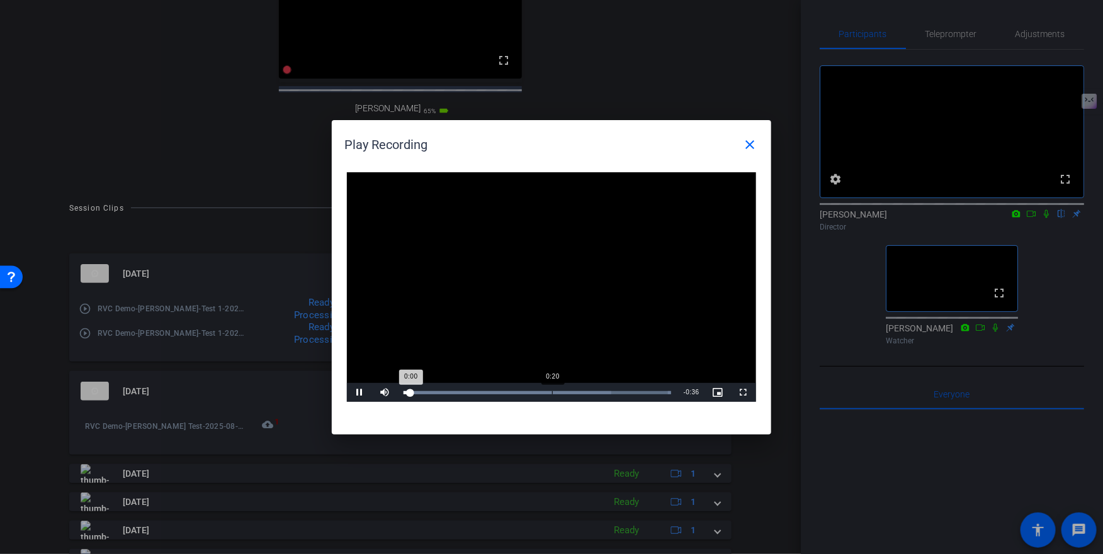
click at [555, 391] on div "Loaded : 100.00% 0:20 0:00" at bounding box center [536, 392] width 267 height 3
click at [605, 391] on div "Loaded : 100.00% 0:27 0:27" at bounding box center [536, 392] width 267 height 3
click at [746, 141] on mat-icon "close" at bounding box center [749, 144] width 15 height 15
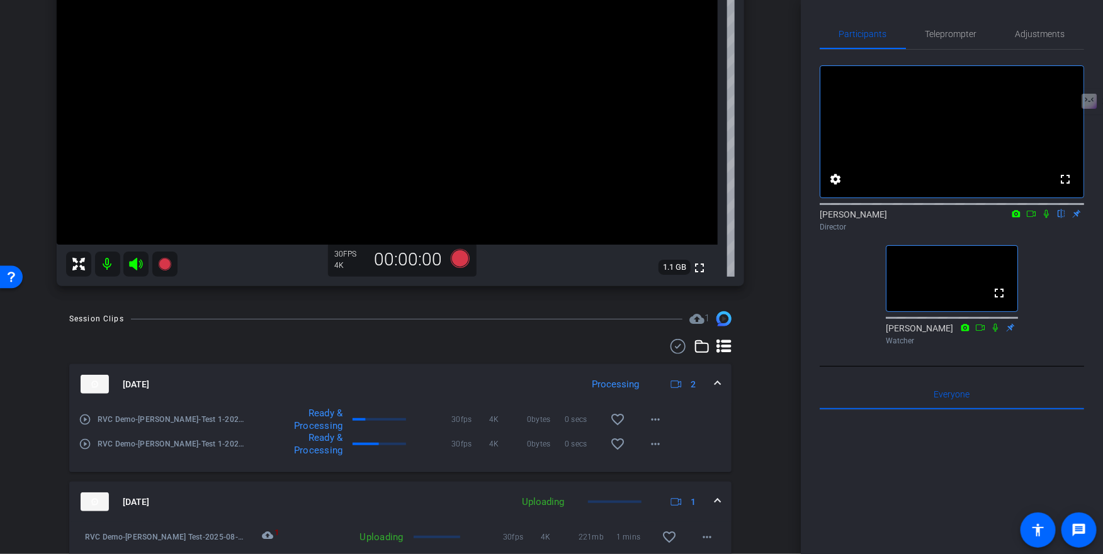
scroll to position [21, 0]
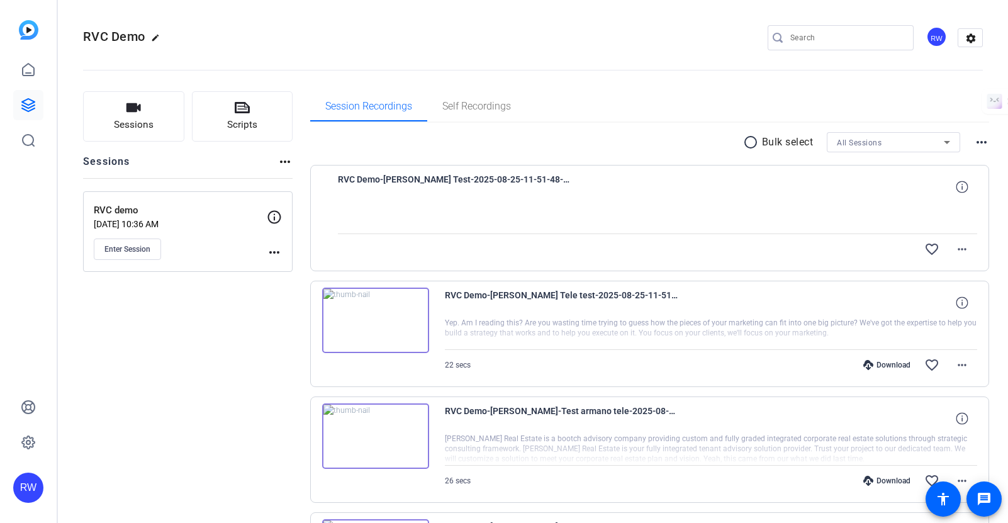
click at [140, 244] on span "Enter Session" at bounding box center [127, 249] width 46 height 10
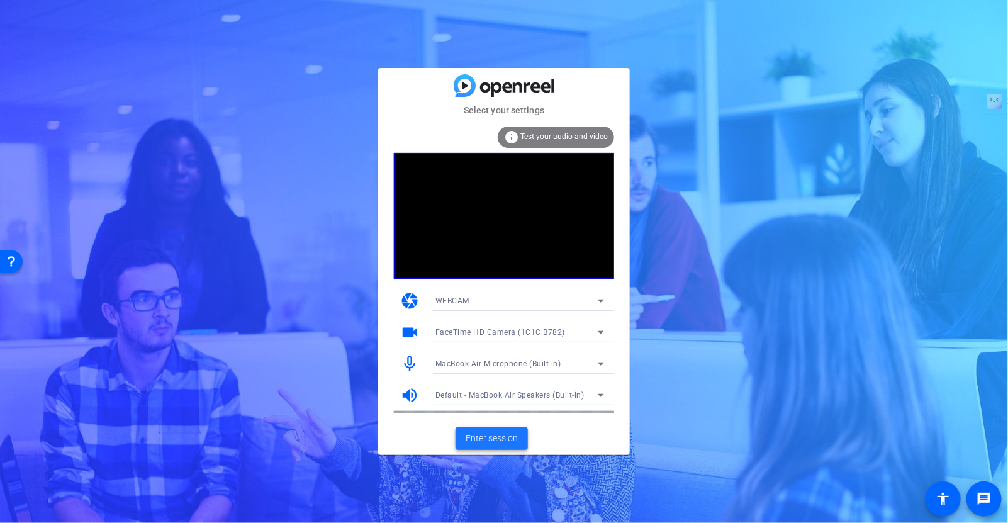
click at [492, 440] on span "Enter session" at bounding box center [492, 438] width 52 height 13
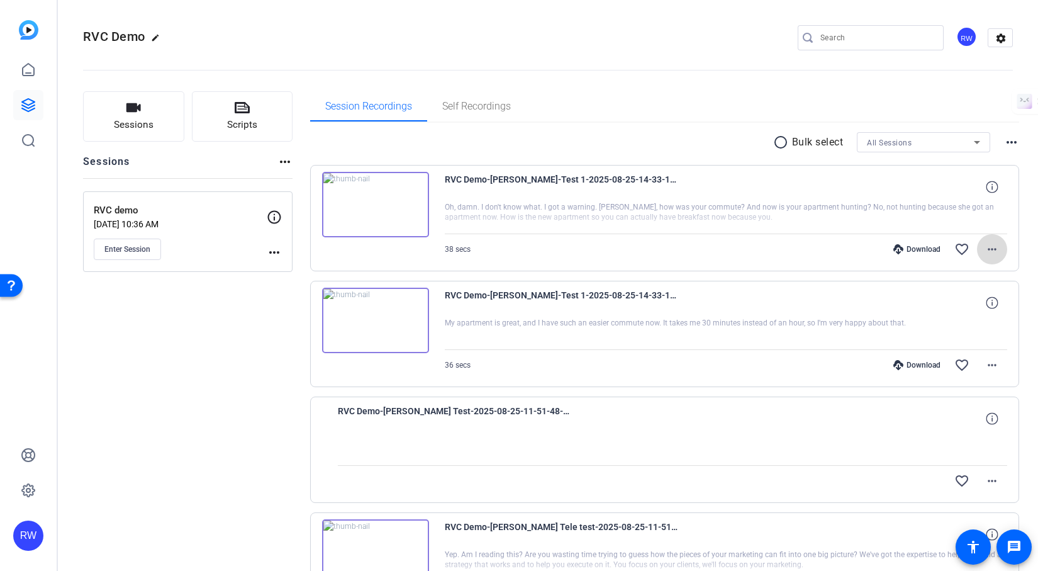
click at [995, 246] on mat-icon "more_horiz" at bounding box center [992, 249] width 15 height 15
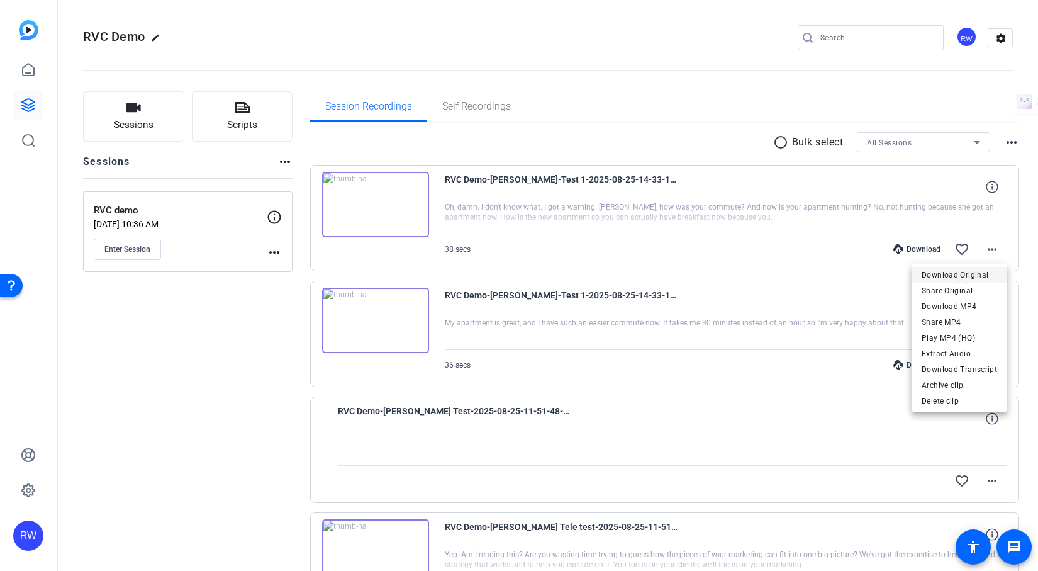
click at [967, 274] on span "Download Original" at bounding box center [960, 274] width 76 height 15
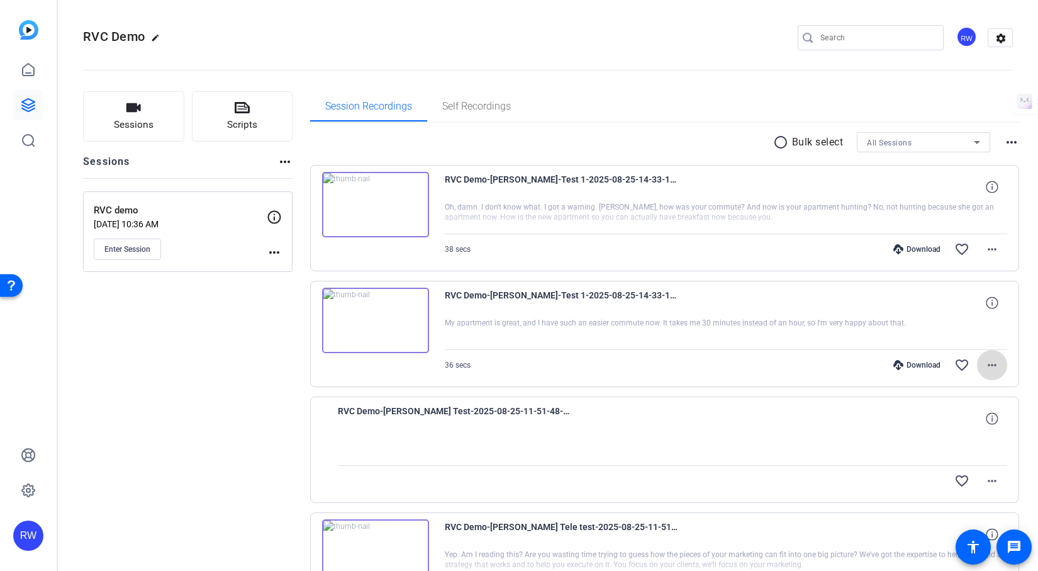
click at [990, 368] on mat-icon "more_horiz" at bounding box center [992, 364] width 15 height 15
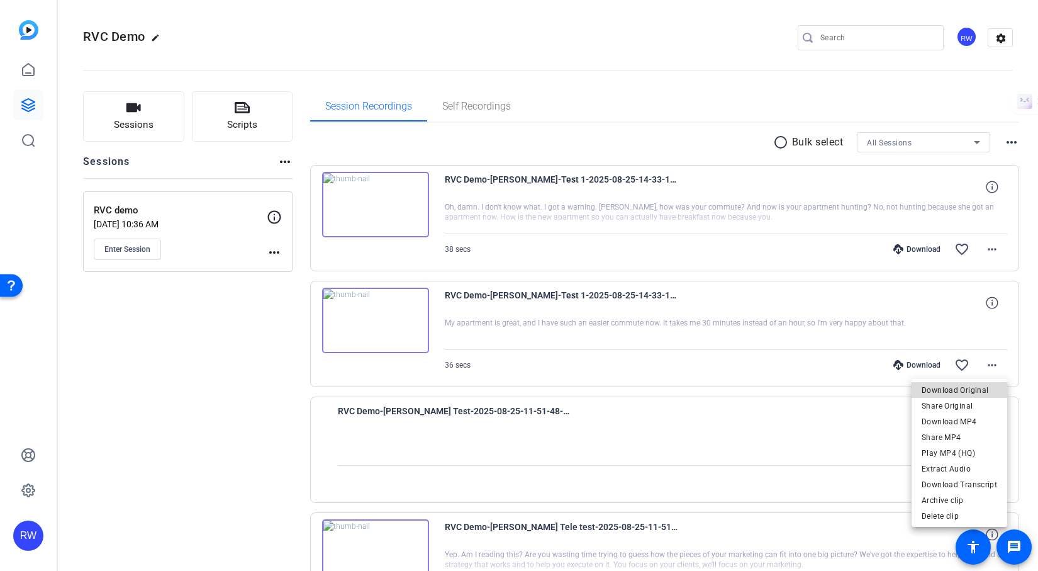
click at [974, 389] on span "Download Original" at bounding box center [960, 389] width 76 height 15
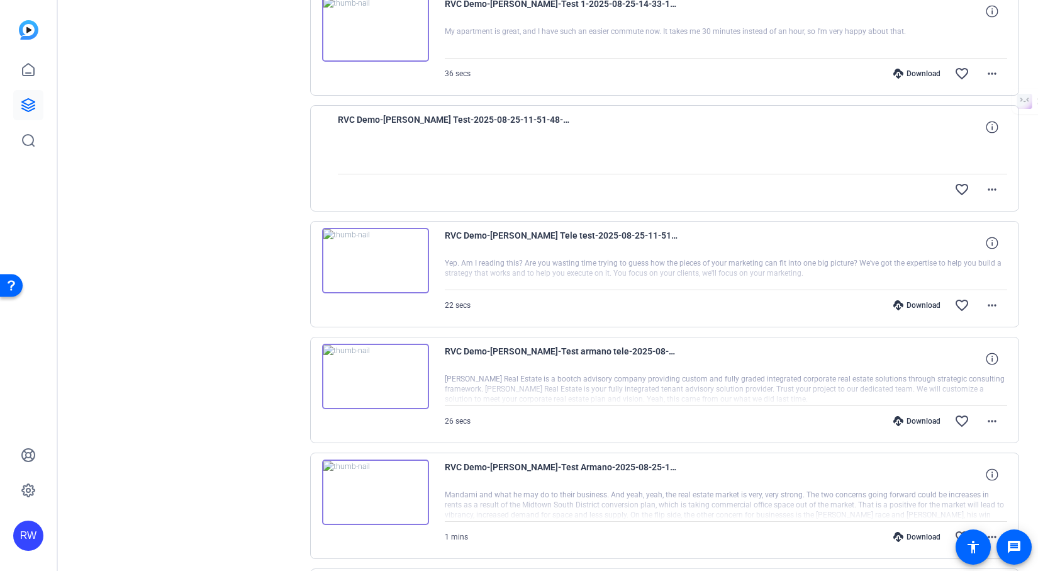
scroll to position [303, 0]
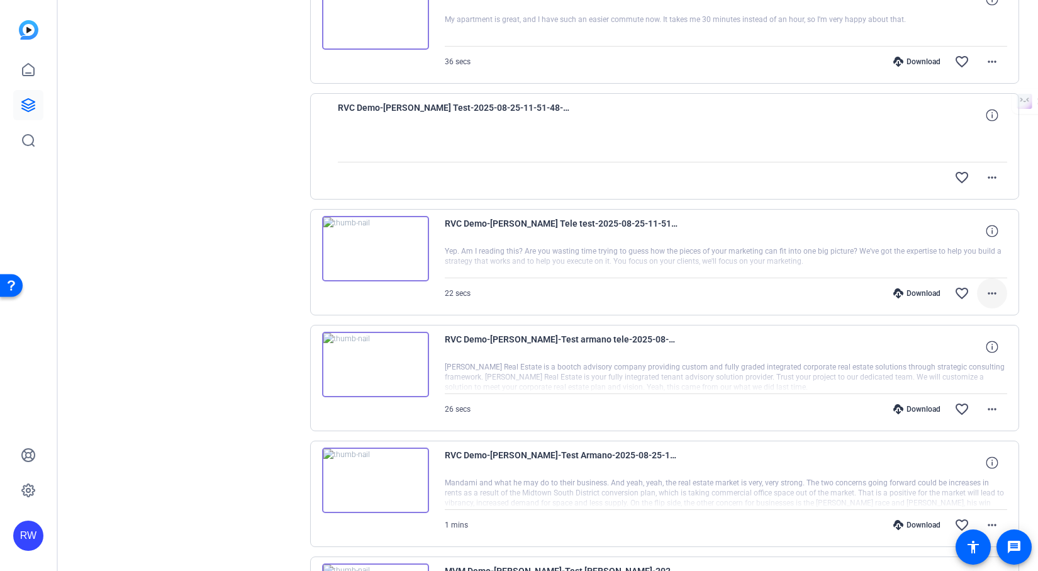
click at [991, 293] on mat-icon "more_horiz" at bounding box center [992, 293] width 15 height 15
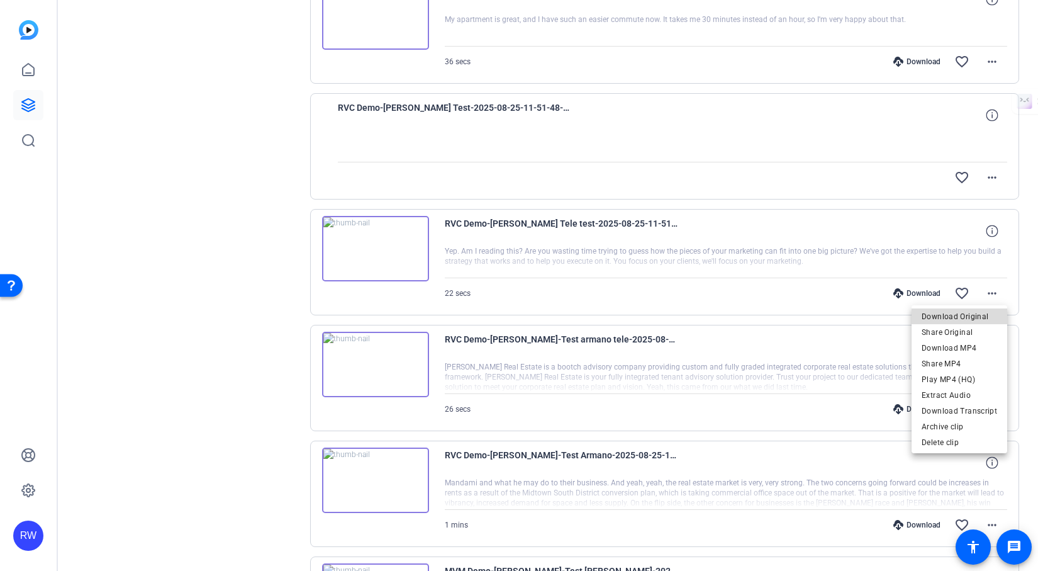
click at [973, 317] on span "Download Original" at bounding box center [960, 316] width 76 height 15
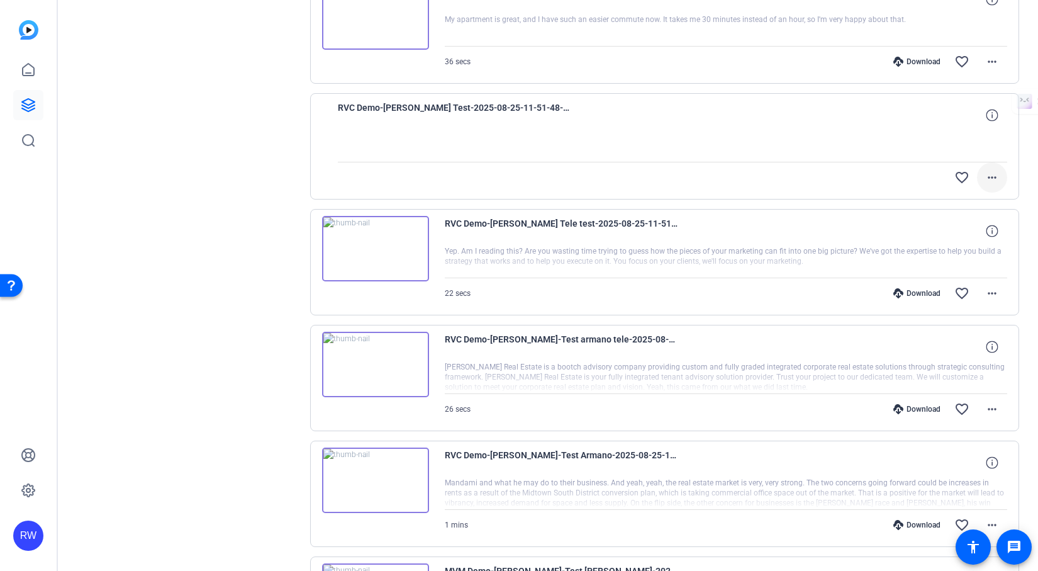
click at [989, 176] on mat-icon "more_horiz" at bounding box center [992, 177] width 15 height 15
click at [816, 148] on div at bounding box center [519, 285] width 1038 height 571
click at [524, 106] on span "RVC Demo-[PERSON_NAME] Test-2025-08-25-11-51-48-849-0" at bounding box center [454, 115] width 233 height 30
click at [394, 229] on img at bounding box center [375, 248] width 107 height 65
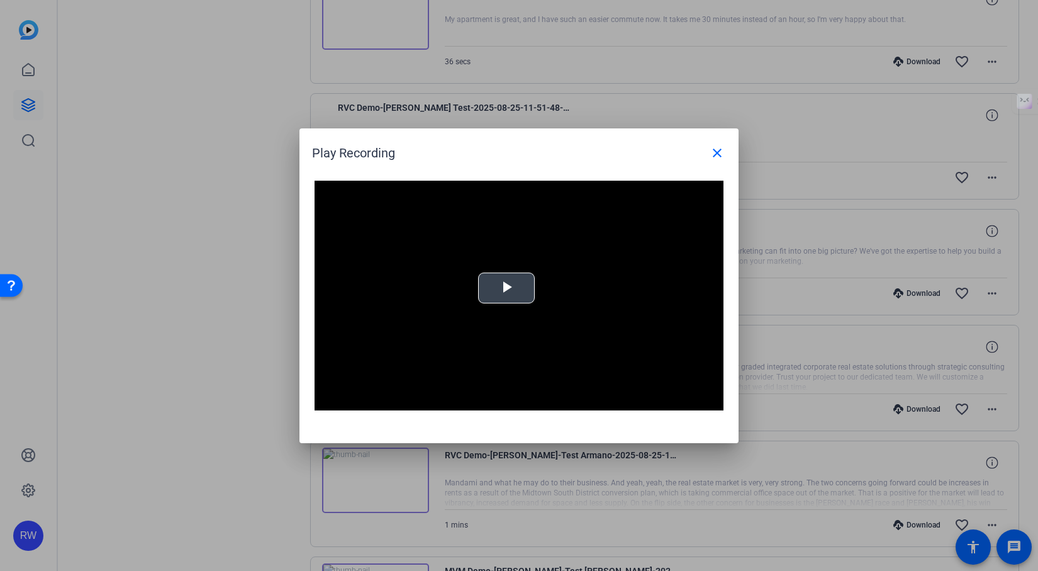
click at [507, 288] on span "Video Player" at bounding box center [507, 288] width 0 height 0
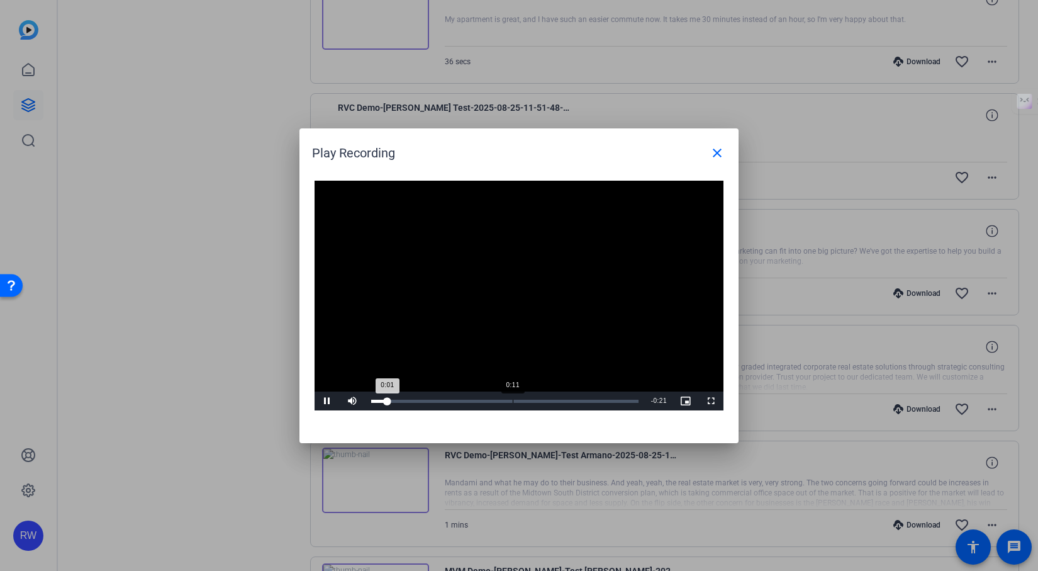
click at [513, 398] on div "Loaded : 0% 0:11 0:01" at bounding box center [505, 400] width 280 height 19
click at [724, 155] on button "close" at bounding box center [717, 153] width 30 height 30
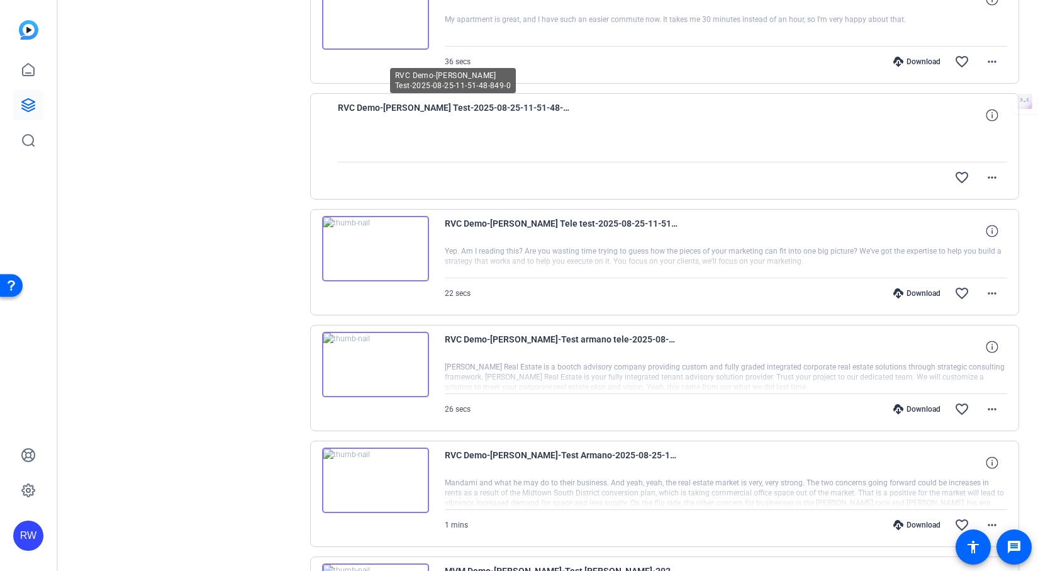
click at [505, 106] on span "RVC Demo-[PERSON_NAME] Test-2025-08-25-11-51-48-849-0" at bounding box center [454, 115] width 233 height 30
